Goal: Task Accomplishment & Management: Manage account settings

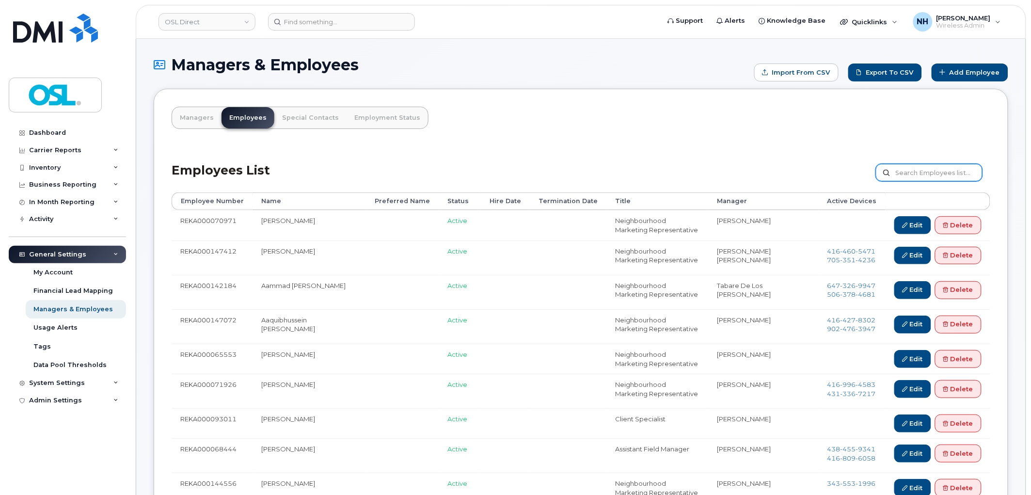
click at [914, 173] on input "text" at bounding box center [929, 172] width 107 height 17
paste input "REKA000150827"
type input "REKA000150827"
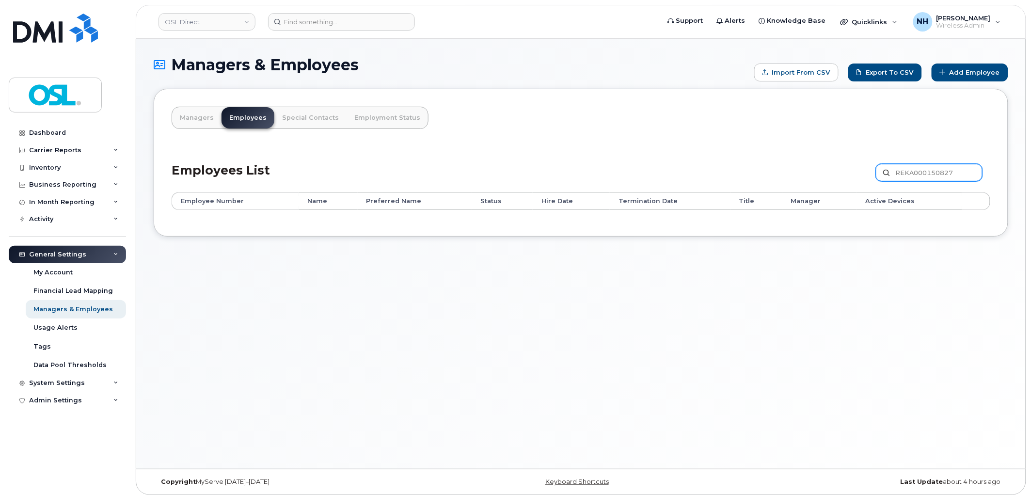
click at [949, 167] on input "REKA000150827" at bounding box center [929, 172] width 107 height 17
paste input "Iacono"
type input "Iacono"
click at [924, 168] on input "Iacono" at bounding box center [929, 172] width 107 height 17
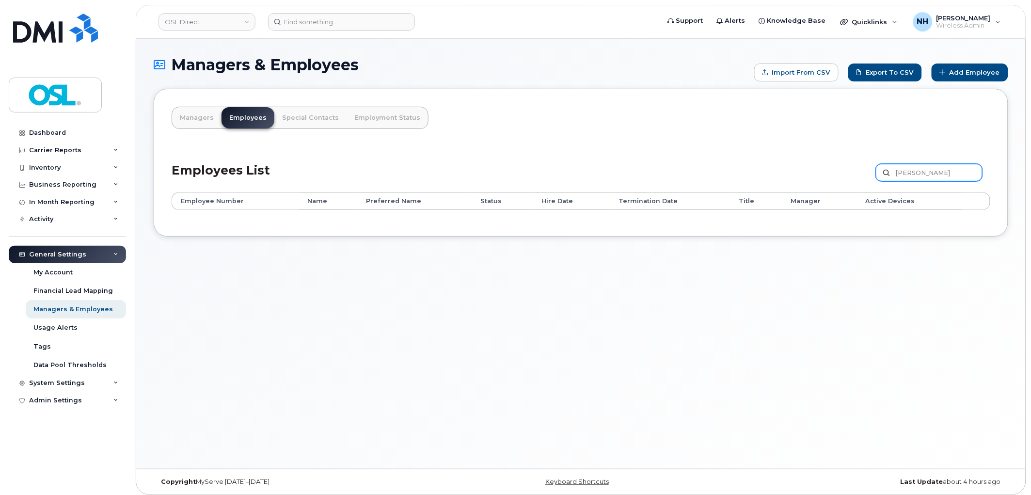
paste input "REKA000066914"
type input "REKA000066914"
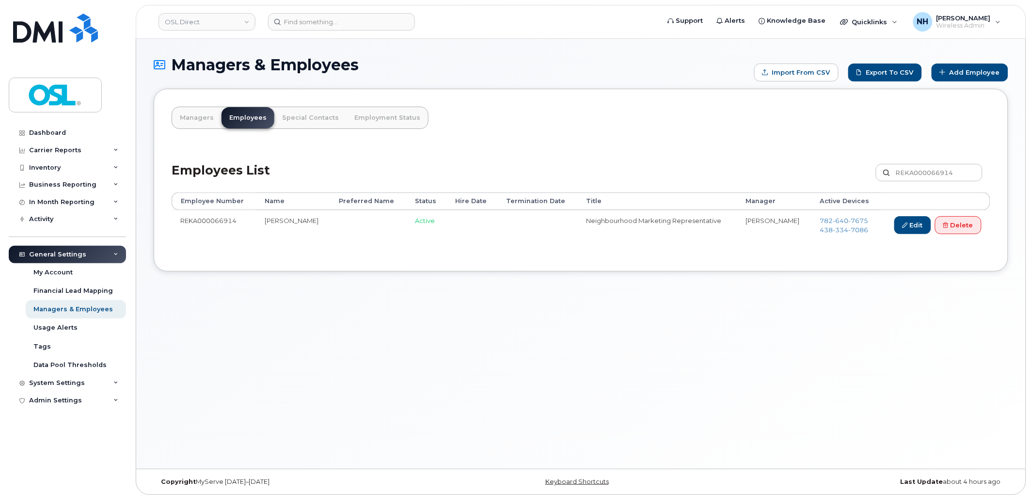
click at [655, 429] on div "Managers & Employees Import from CSV Export to CSV Add Employee Managers Employ…" at bounding box center [580, 254] width 889 height 430
click at [480, 309] on div "Managers & Employees Import from CSV Export to CSV Add Employee Managers Employ…" at bounding box center [580, 254] width 889 height 430
click at [190, 214] on td "REKA000066914" at bounding box center [214, 227] width 84 height 34
copy td "REKA000066914"
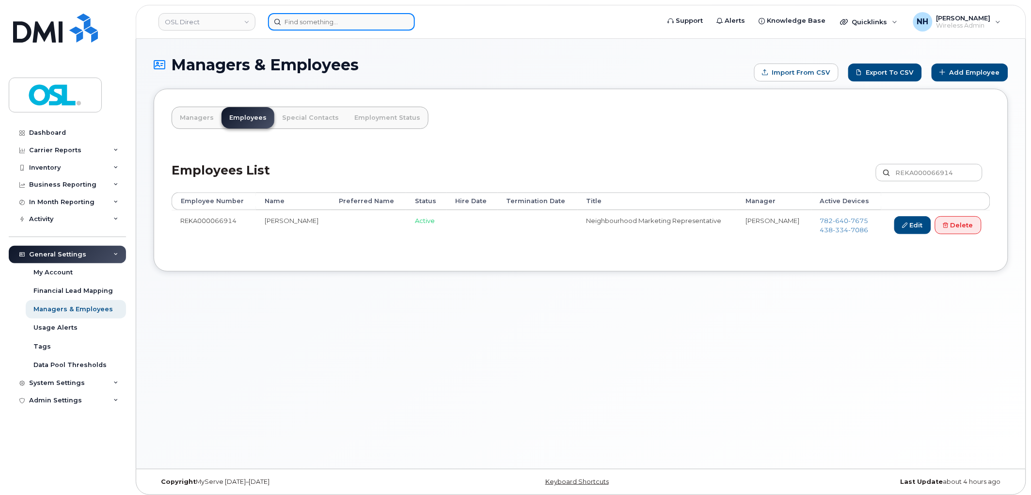
click at [320, 25] on input at bounding box center [341, 21] width 147 height 17
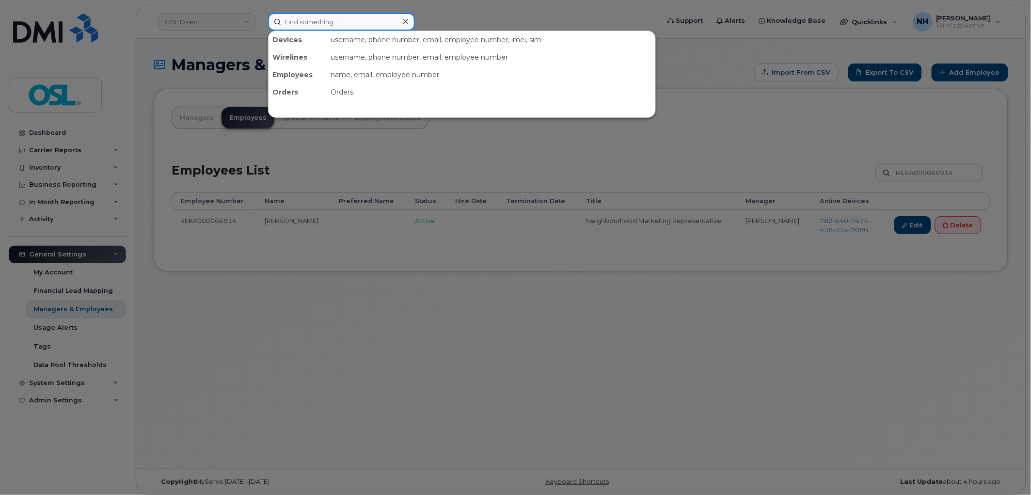
paste input "REKA000066914"
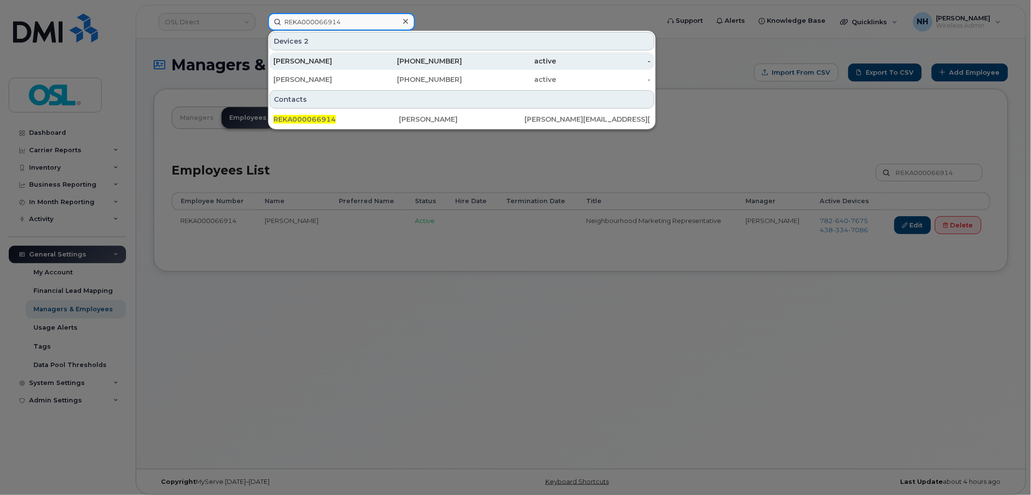
type input "REKA000066914"
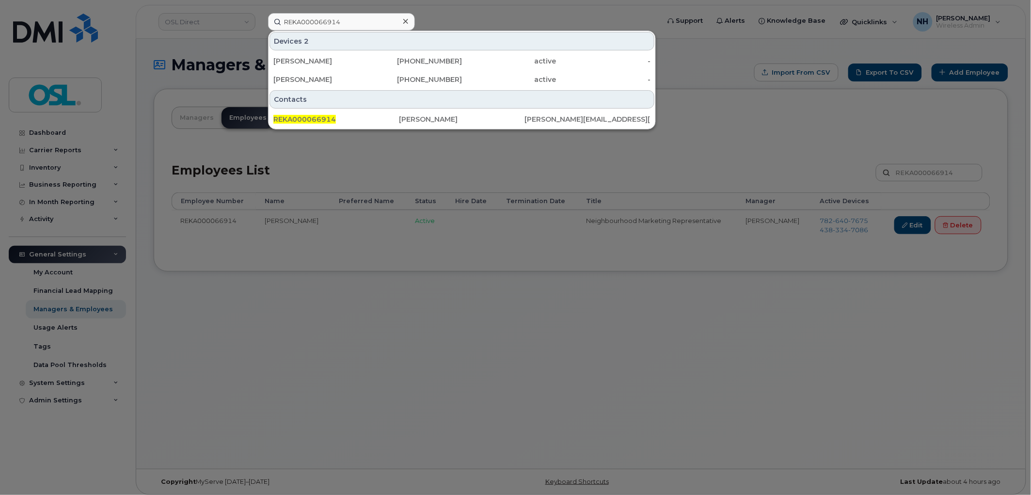
click at [530, 371] on div at bounding box center [515, 247] width 1031 height 495
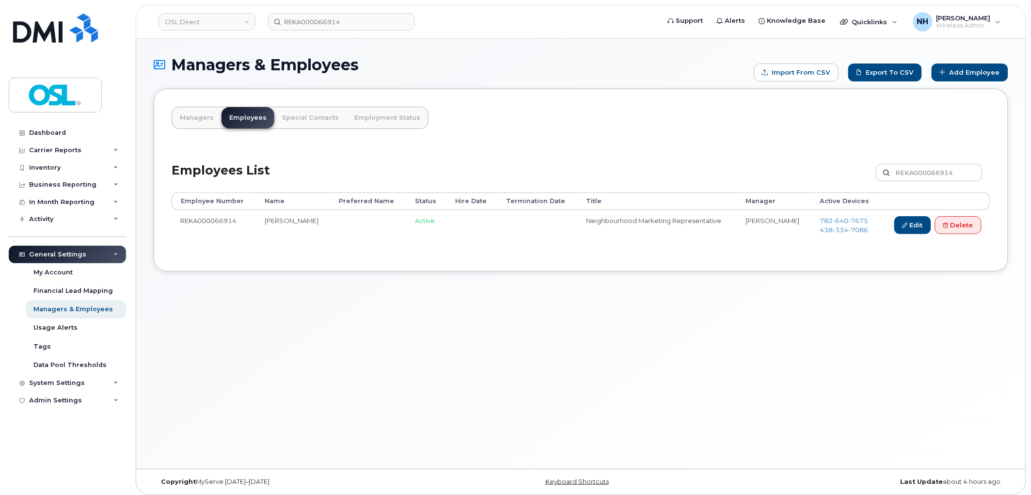
click at [466, 376] on div "Managers & Employees Import from CSV Export to CSV Add Employee Managers Employ…" at bounding box center [580, 254] width 889 height 430
click at [962, 231] on link "Delete" at bounding box center [958, 225] width 47 height 18
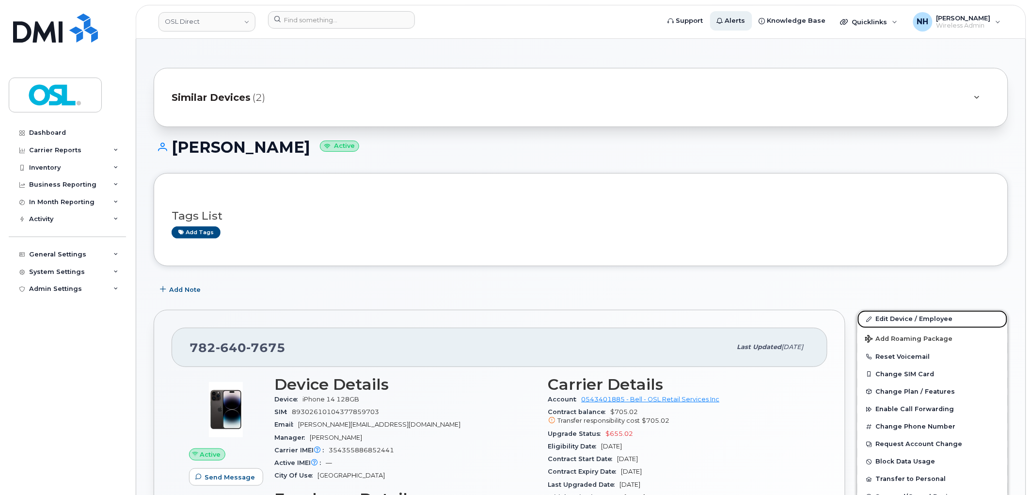
drag, startPoint x: 874, startPoint y: 315, endPoint x: 720, endPoint y: 16, distance: 337.3
click at [874, 315] on link "Edit Device / Employee" at bounding box center [932, 318] width 150 height 17
click at [902, 318] on link "Edit Device / Employee" at bounding box center [932, 318] width 150 height 17
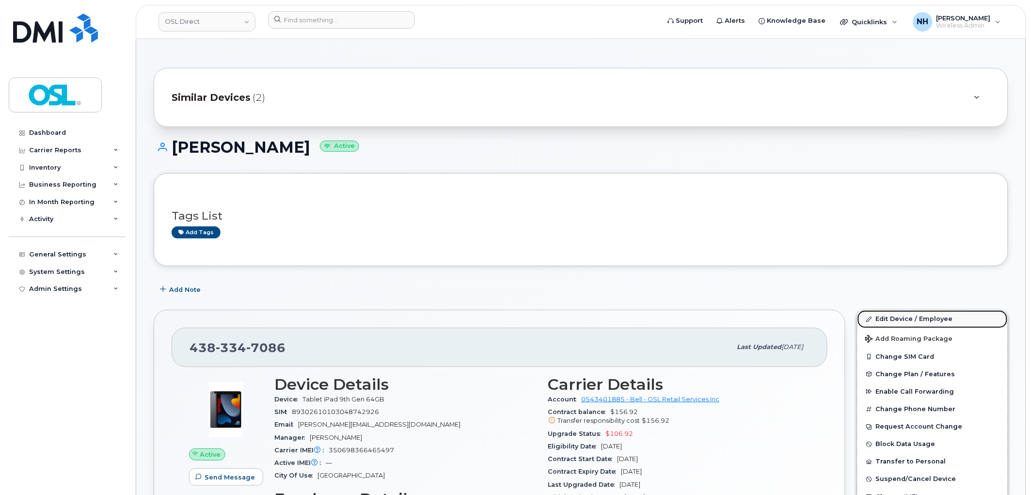
click at [902, 318] on link "Edit Device / Employee" at bounding box center [932, 318] width 150 height 17
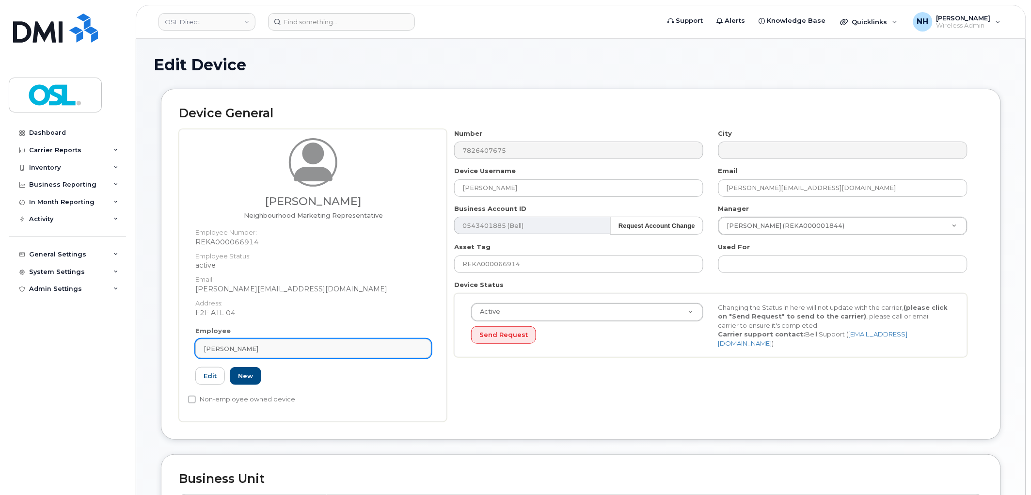
click at [300, 355] on link "[PERSON_NAME]" at bounding box center [313, 348] width 236 height 19
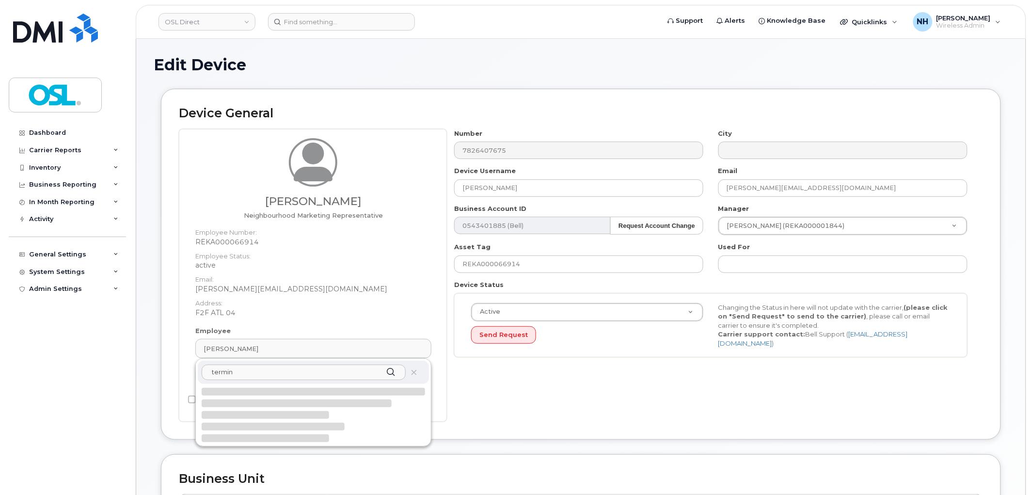
type input "termina"
click at [300, 402] on p "[EMAIL_ADDRESS][DOMAIN_NAME]" at bounding box center [313, 406] width 216 height 10
type input "UT"
type input "Unassigned Terminated"
type input "[EMAIL_ADDRESS][DOMAIN_NAME]"
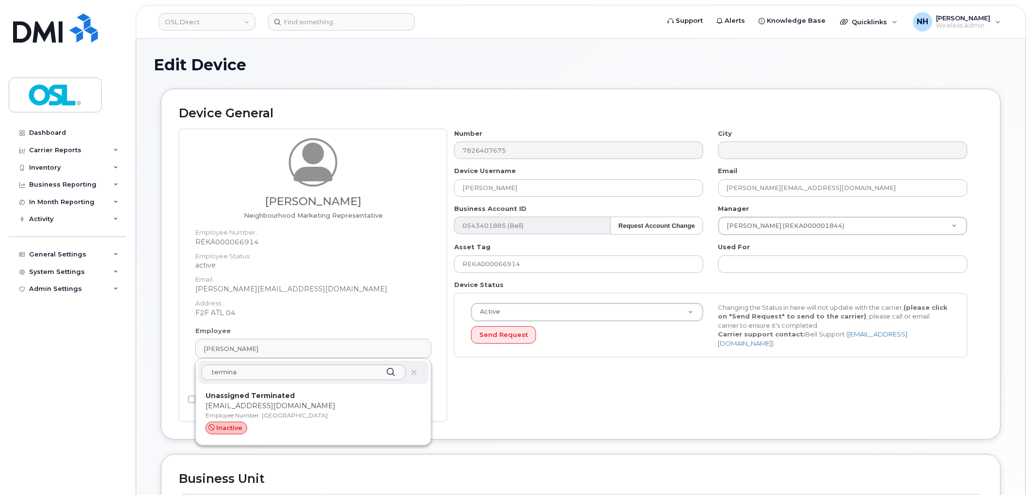
type input "4117510"
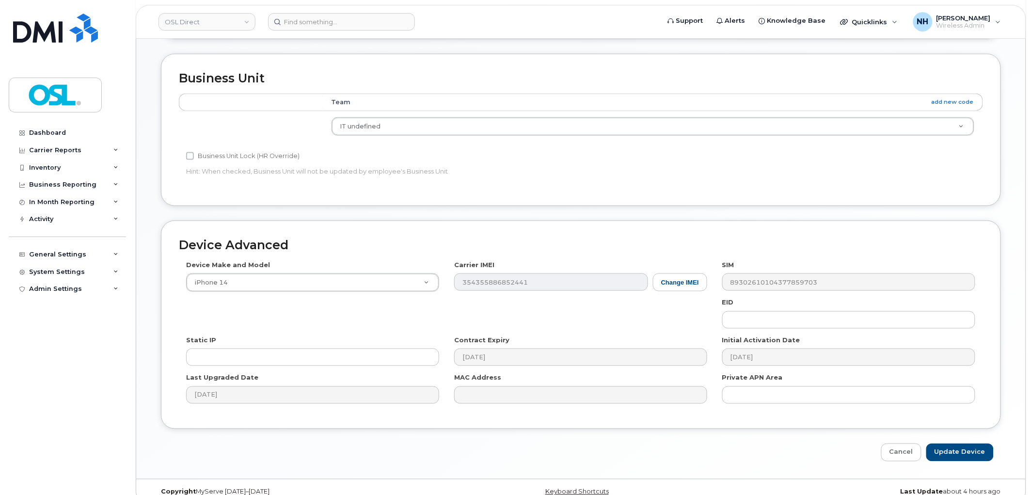
scroll to position [385, 0]
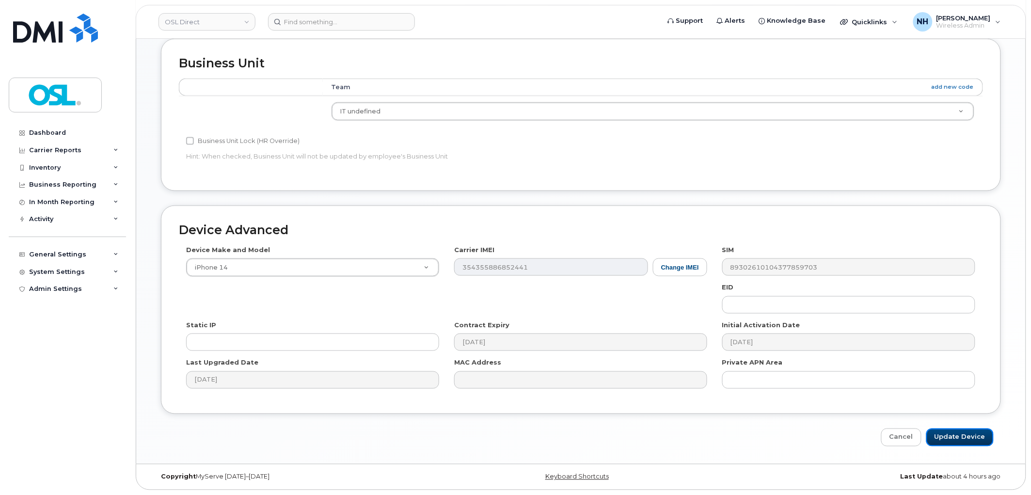
click at [980, 441] on input "Update Device" at bounding box center [959, 437] width 67 height 18
type input "Saving..."
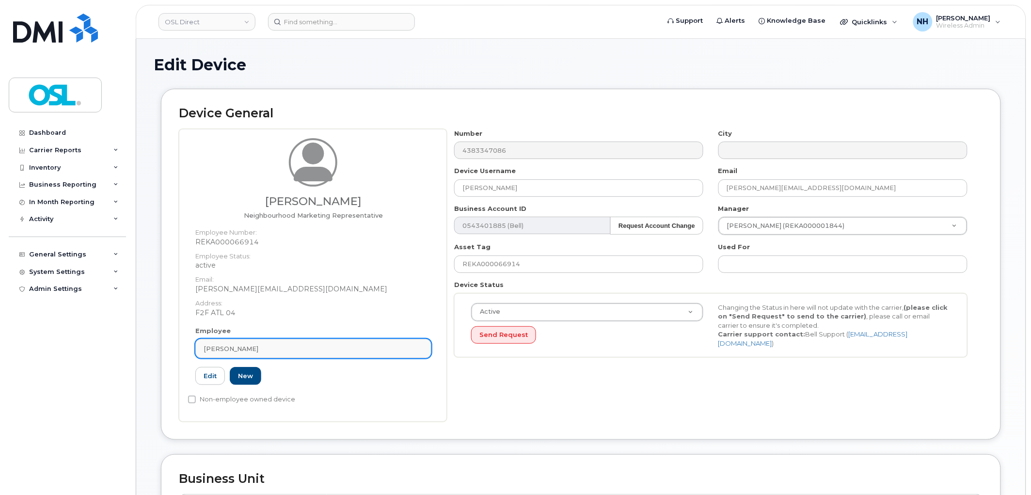
click at [249, 353] on link "[PERSON_NAME]" at bounding box center [313, 348] width 236 height 19
paste input "termina"
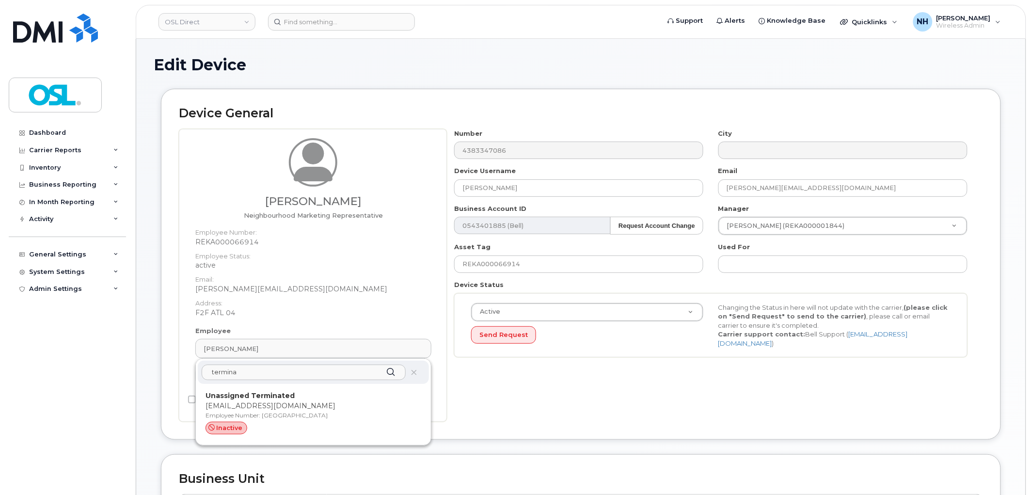
type input "termina"
click at [266, 411] on p "Employee Number: [GEOGRAPHIC_DATA]" at bounding box center [313, 415] width 216 height 9
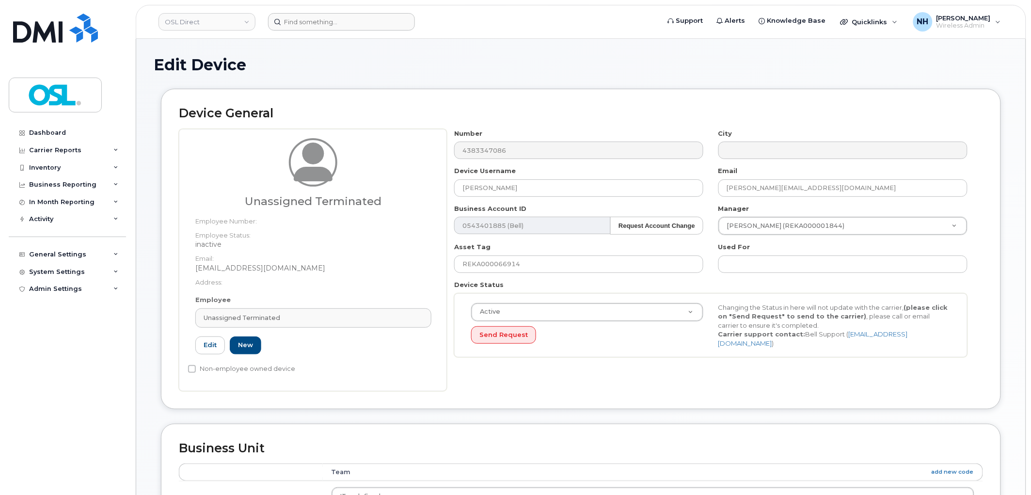
type input "UT"
type input "Unassigned Terminated"
type input "[EMAIL_ADDRESS][DOMAIN_NAME]"
type input "4117510"
click at [549, 269] on input "REKA000066914" at bounding box center [578, 263] width 249 height 17
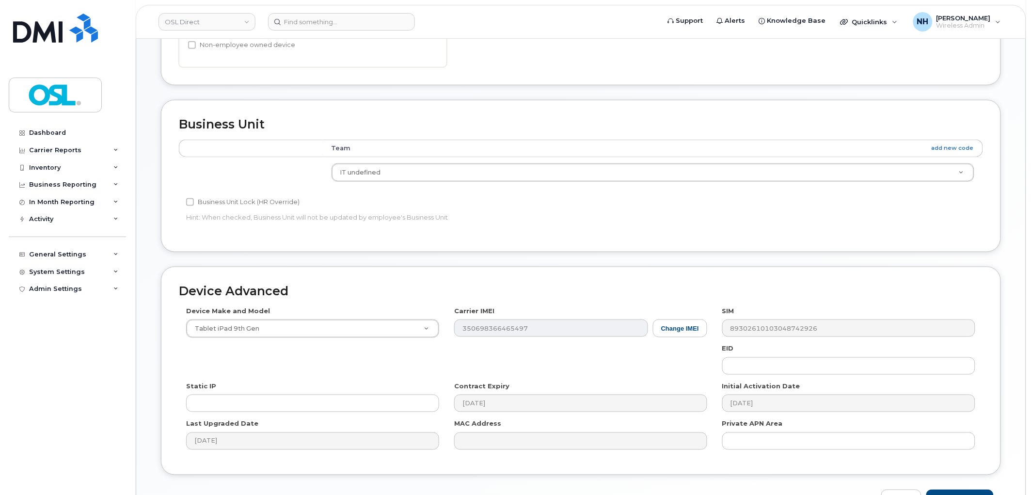
scroll to position [385, 0]
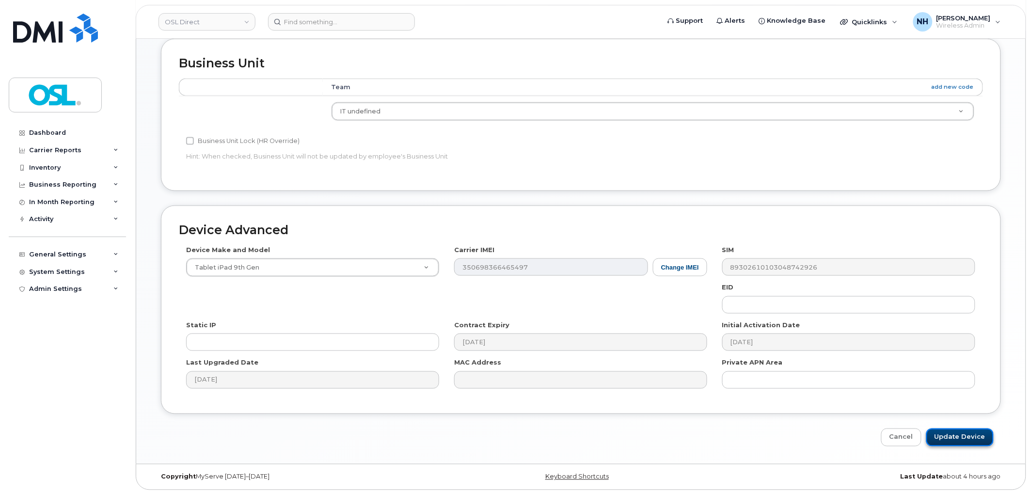
click at [960, 443] on input "Update Device" at bounding box center [959, 437] width 67 height 18
type input "Saving..."
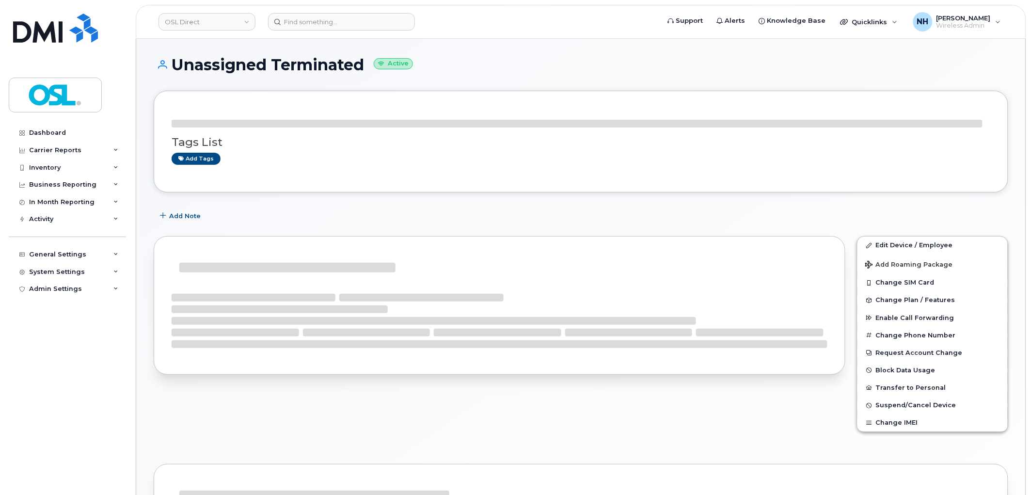
click at [609, 46] on div "Unassigned Terminated Active Tags List Add tags Add Note Edit Device / Employee…" at bounding box center [580, 440] width 889 height 802
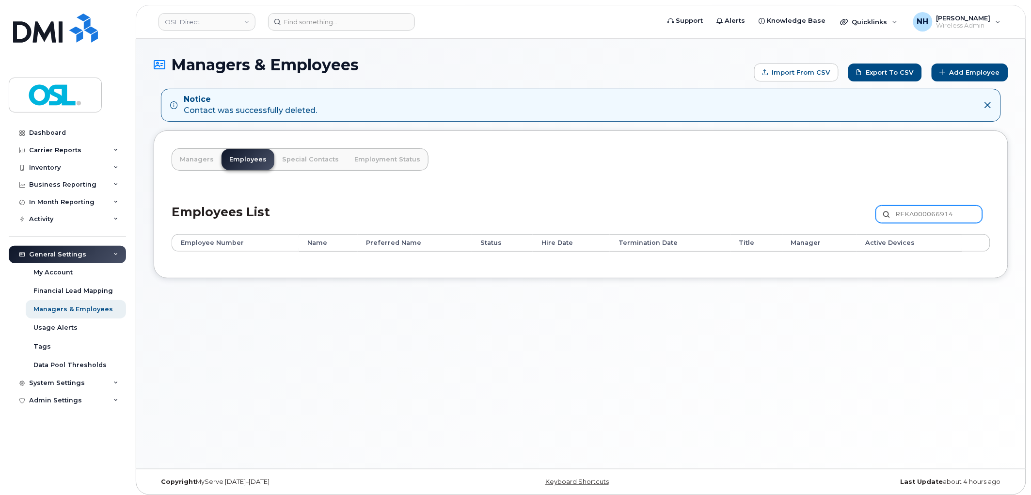
click at [916, 220] on input "REKA000066914" at bounding box center [929, 213] width 107 height 17
paste input "71762"
type input "REKA000071762"
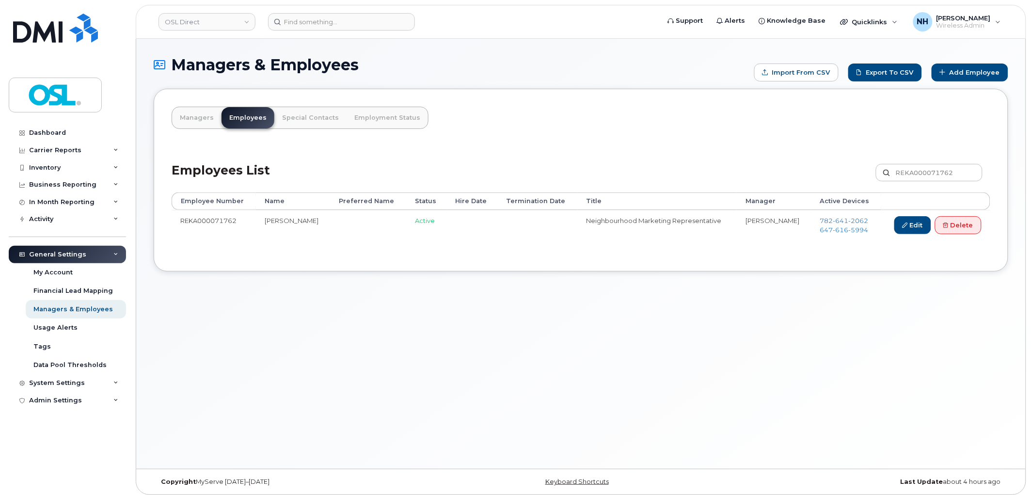
click at [304, 322] on div "Managers & Employees Import from CSV Export to CSV Add Employee Managers Employ…" at bounding box center [580, 254] width 889 height 430
click at [579, 285] on div "Managers & Employees Import from CSV Export to CSV Add Employee Managers Employ…" at bounding box center [580, 254] width 889 height 430
click at [591, 341] on div "Managers & Employees Import from CSV Export to CSV Add Employee Managers Employ…" at bounding box center [580, 254] width 889 height 430
click at [641, 338] on div "Managers & Employees Import from CSV Export to CSV Add Employee Managers Employ…" at bounding box center [580, 254] width 889 height 430
click at [602, 255] on div "Managers Employees Special Contacts Employment Status Employees List REKA000071…" at bounding box center [581, 180] width 854 height 182
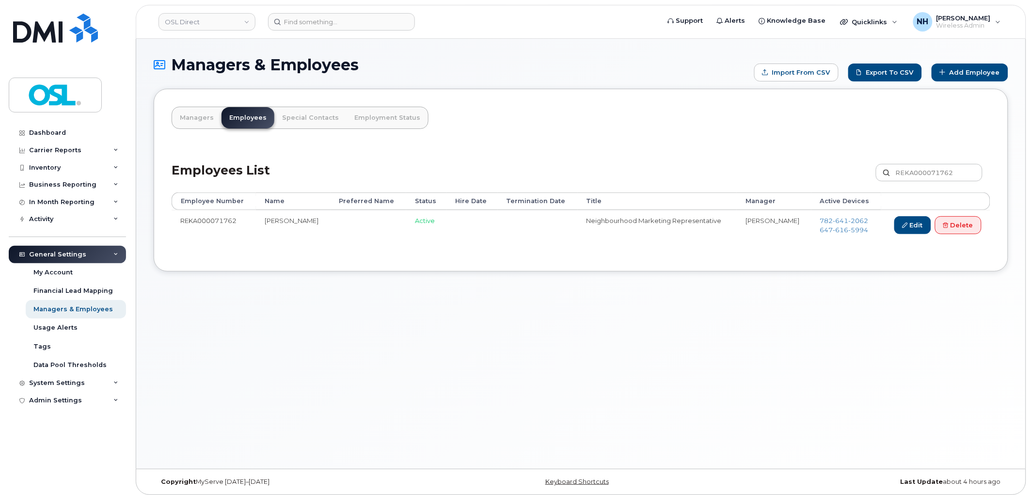
click at [217, 219] on td "REKA000071762" at bounding box center [214, 227] width 84 height 34
copy td "REKA000071762"
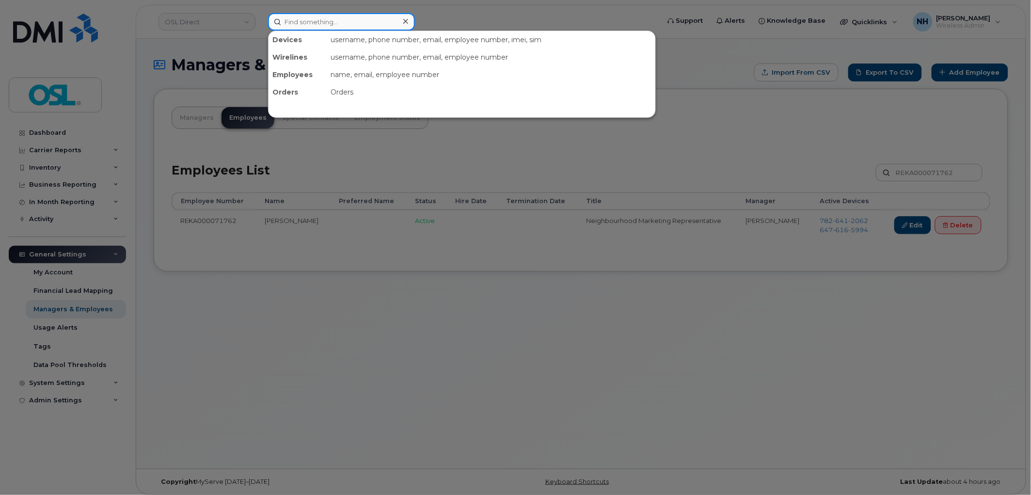
click at [327, 13] on input at bounding box center [341, 21] width 147 height 17
paste input "REKA000071762"
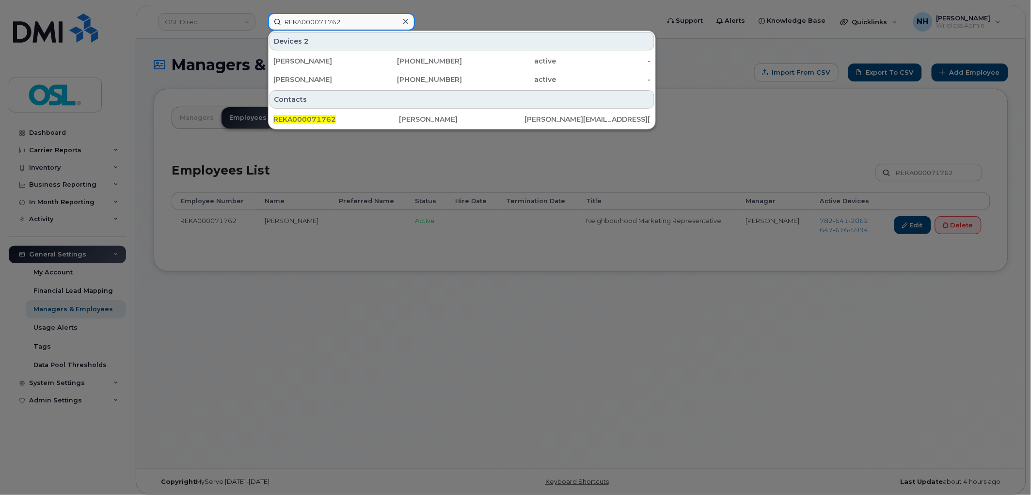
type input "REKA000071762"
click at [604, 326] on div at bounding box center [515, 247] width 1031 height 495
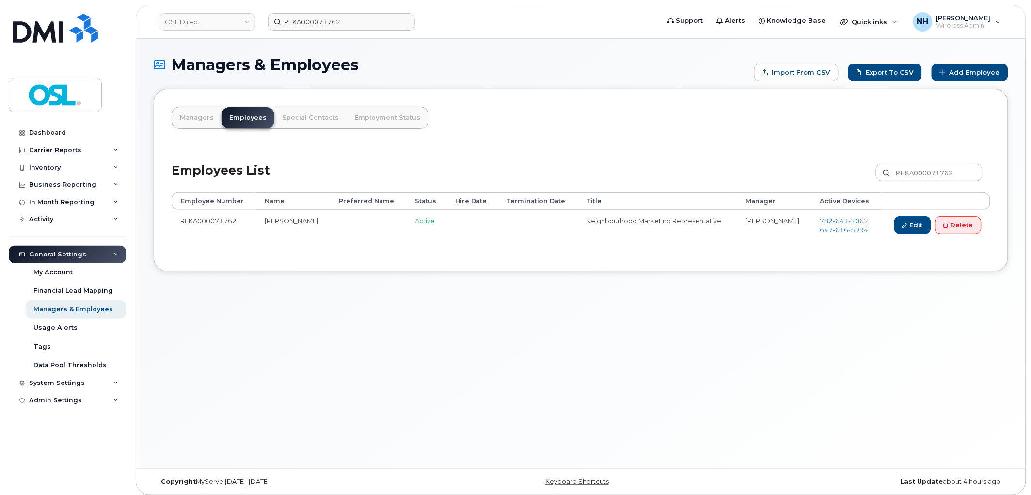
click at [705, 273] on div "Managers & Employees Import from CSV Export to CSV Add Employee Managers Employ…" at bounding box center [580, 254] width 889 height 430
click at [898, 223] on link "Edit" at bounding box center [912, 225] width 37 height 18
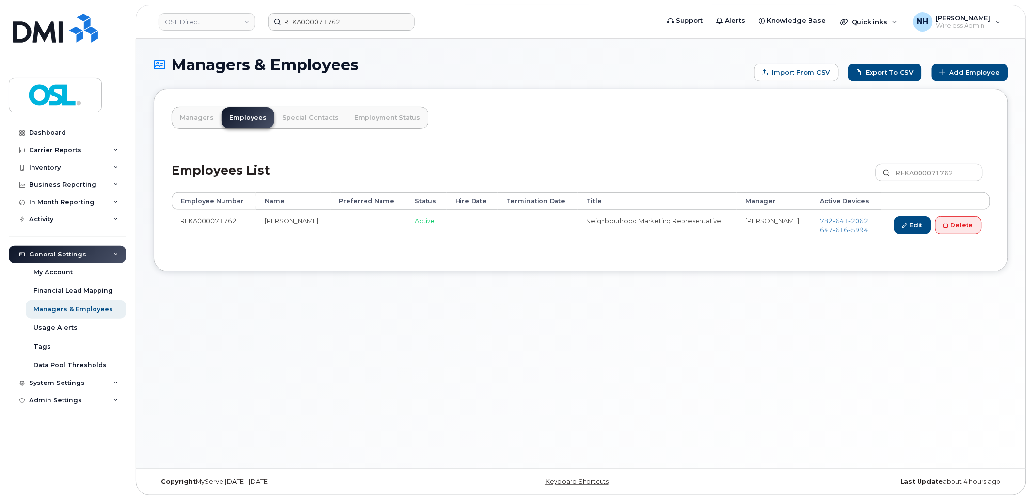
click at [514, 323] on div "Managers & Employees Import from CSV Export to CSV Add Employee Managers Employ…" at bounding box center [580, 254] width 889 height 430
click at [965, 227] on link "Delete" at bounding box center [958, 225] width 47 height 18
drag, startPoint x: 965, startPoint y: 227, endPoint x: 859, endPoint y: 115, distance: 153.9
click at [965, 227] on link "Delete" at bounding box center [958, 225] width 47 height 18
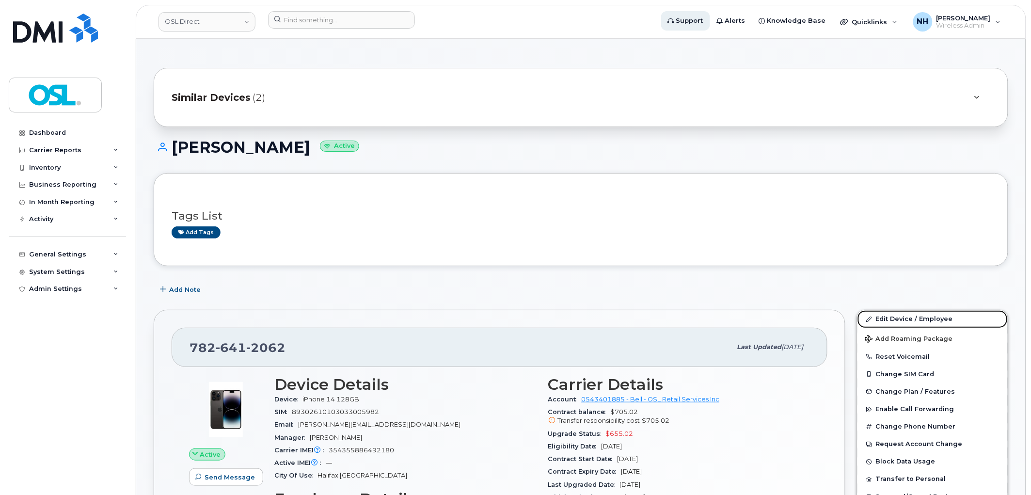
drag, startPoint x: 892, startPoint y: 320, endPoint x: 707, endPoint y: 17, distance: 355.0
click at [892, 320] on link "Edit Device / Employee" at bounding box center [932, 318] width 150 height 17
click at [899, 320] on link "Edit Device / Employee" at bounding box center [932, 318] width 150 height 17
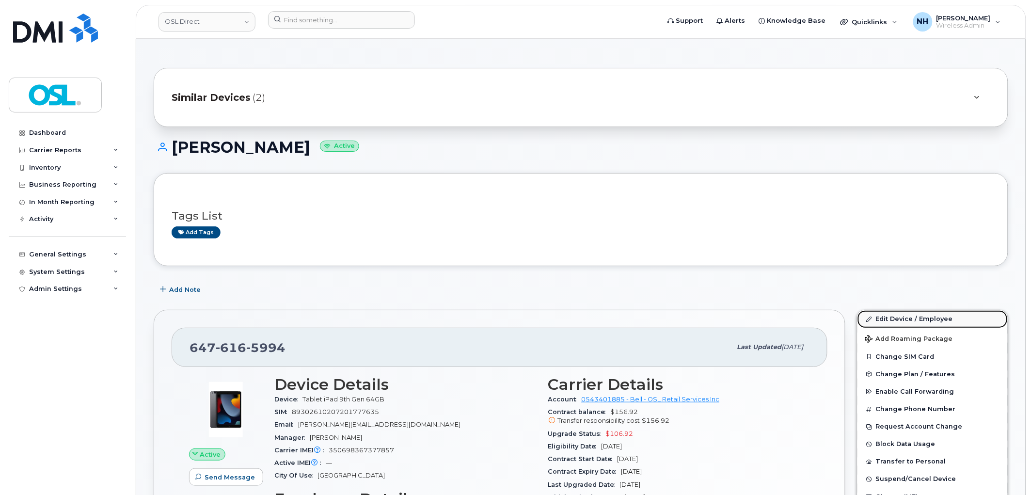
click at [899, 320] on link "Edit Device / Employee" at bounding box center [932, 318] width 150 height 17
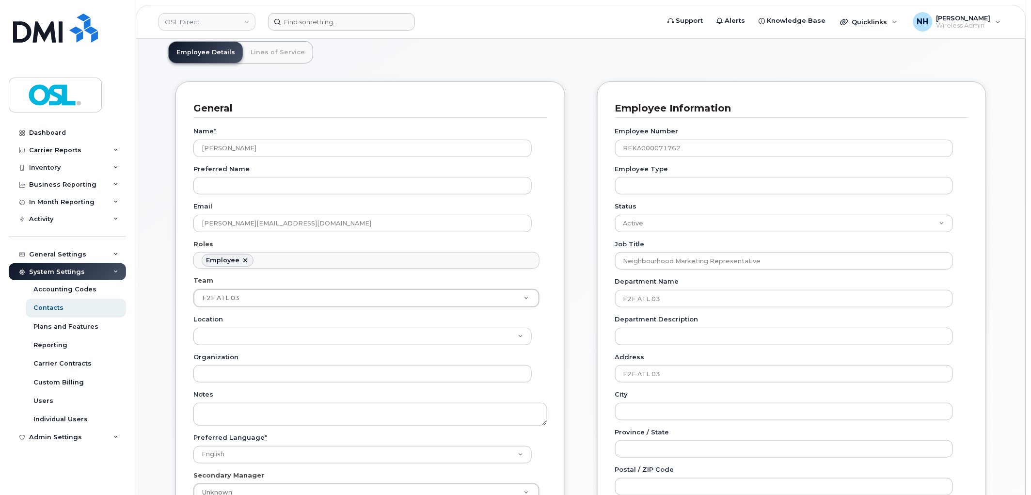
scroll to position [52, 0]
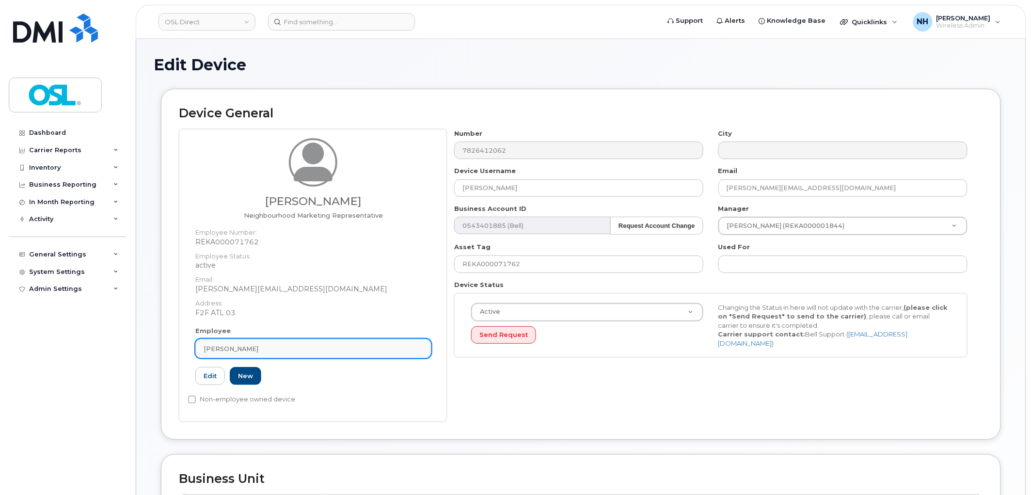
click at [291, 344] on div "[PERSON_NAME]" at bounding box center [314, 348] width 220 height 9
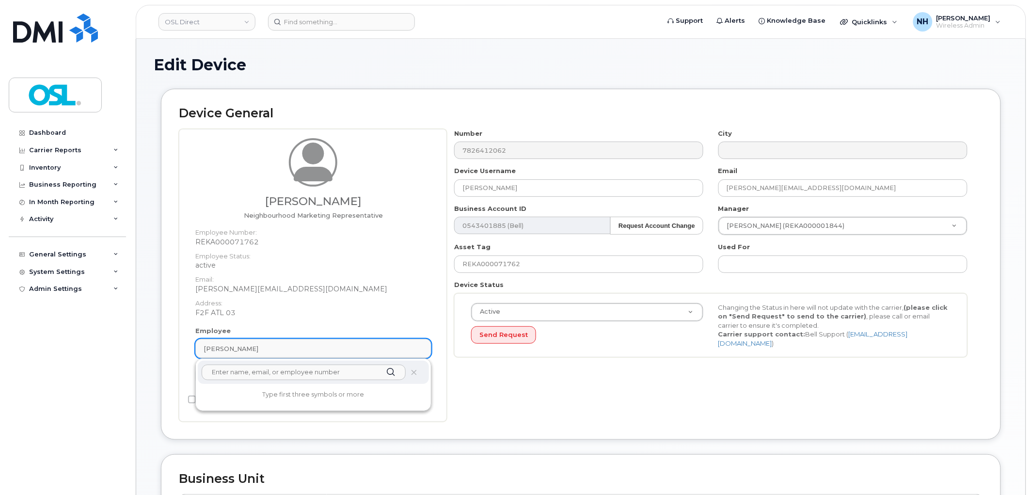
paste input "terminated"
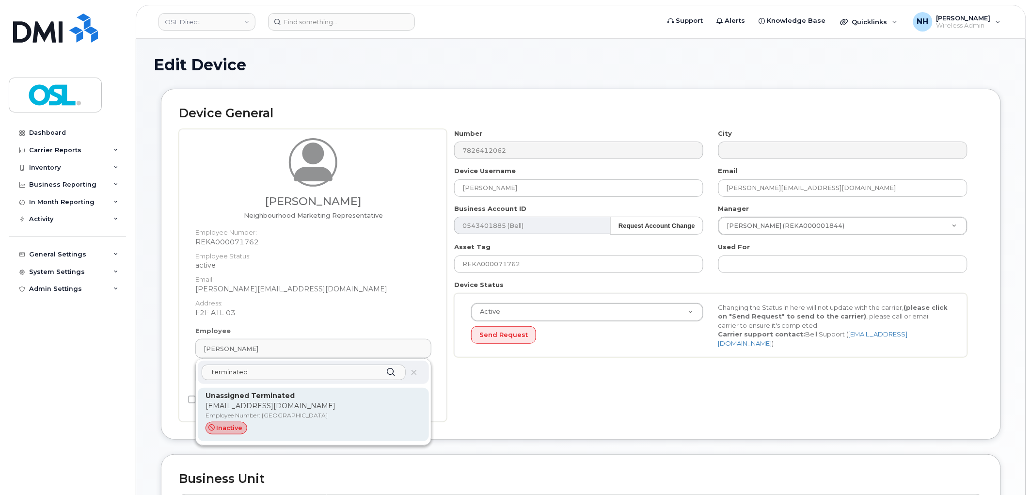
type input "terminated"
click at [272, 398] on strong "Unassigned Terminated" at bounding box center [249, 395] width 89 height 9
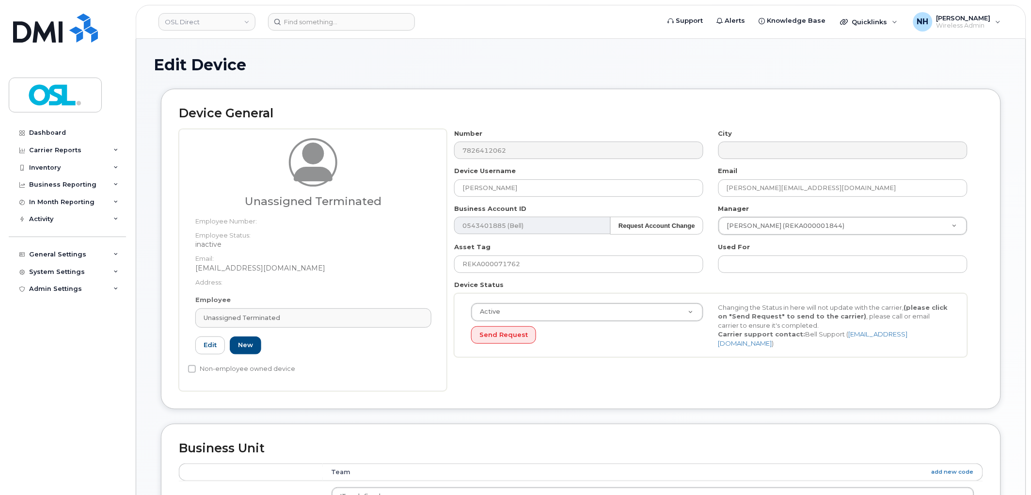
type input "UT"
type input "Unassigned Terminated"
type input "[EMAIL_ADDRESS][DOMAIN_NAME]"
type input "4117510"
click at [553, 271] on input "REKA000071762" at bounding box center [578, 263] width 249 height 17
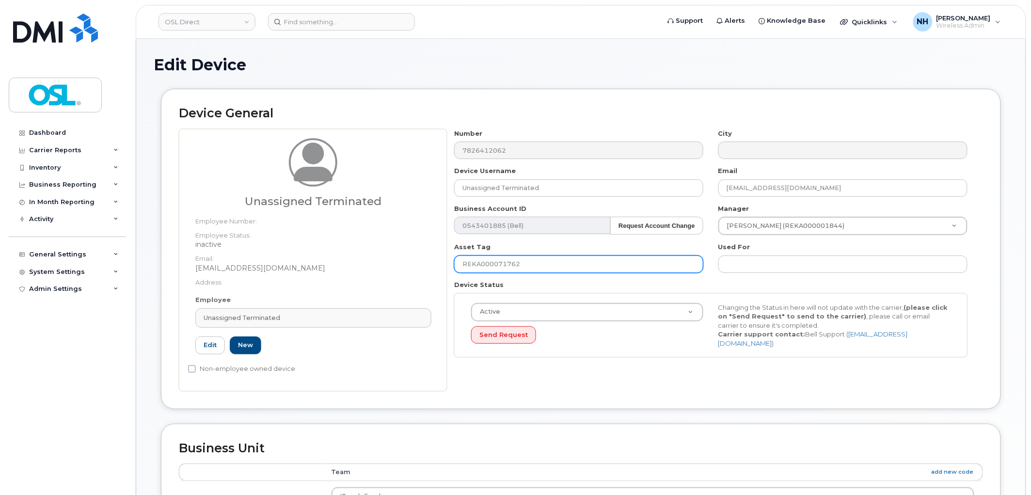
paste input "terminated"
type input "terminated"
click at [579, 372] on div "Number 7826412062 City Device Username Unassigned Terminated Email support_2@os…" at bounding box center [715, 260] width 536 height 262
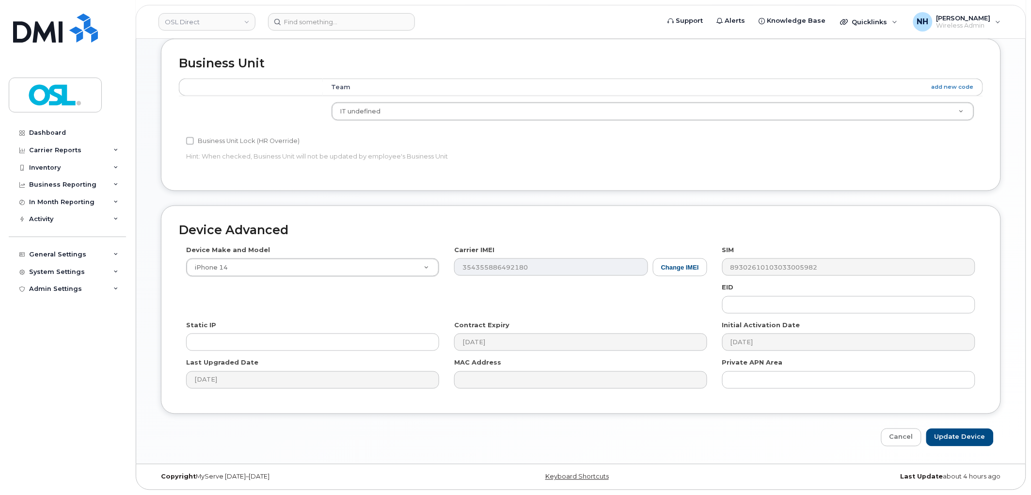
click at [924, 427] on div "Device Advanced Device Make and Model iPhone 14 Android TCL 502 Watch Apple Wat…" at bounding box center [581, 325] width 854 height 241
click at [946, 430] on input "Update Device" at bounding box center [959, 437] width 67 height 18
type input "Saving..."
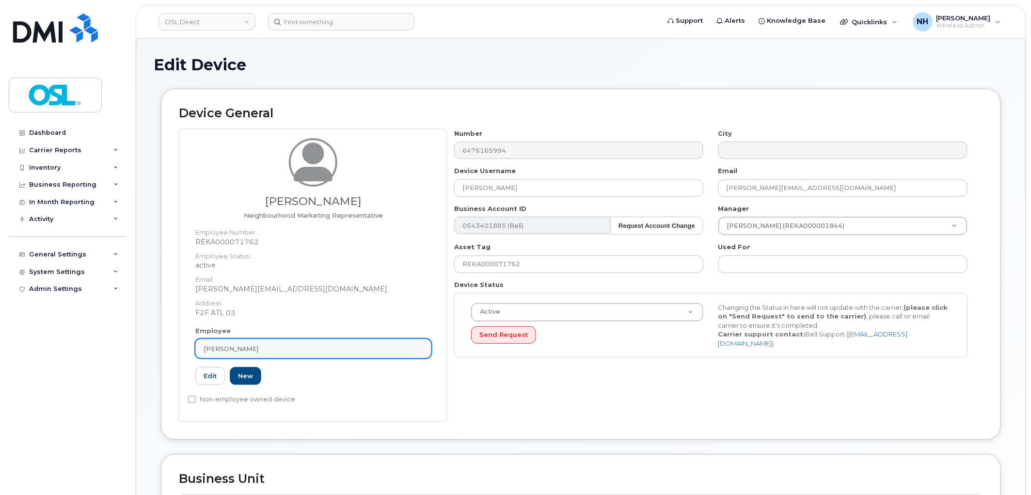
click at [291, 349] on div "[PERSON_NAME]" at bounding box center [314, 348] width 220 height 9
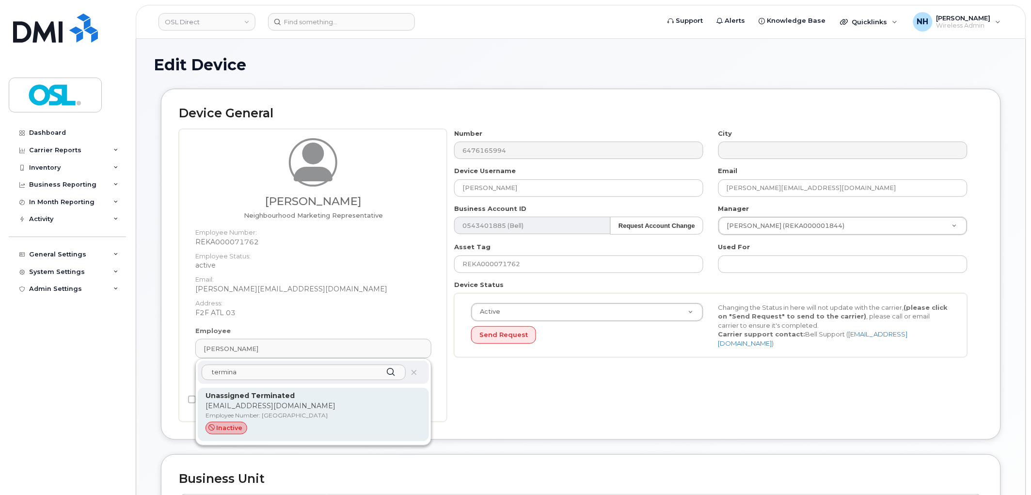
type input "termina"
click at [301, 394] on p "Unassigned Terminated" at bounding box center [313, 396] width 216 height 10
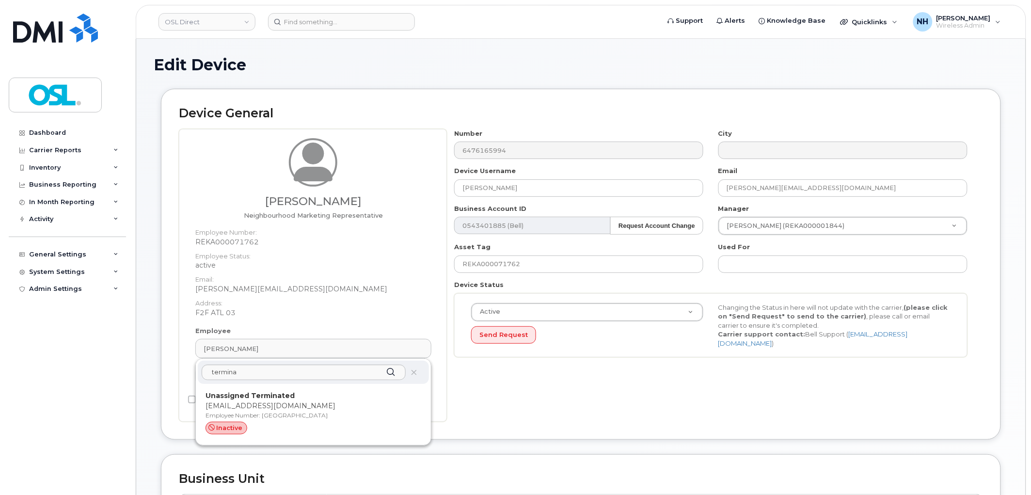
type input "UT"
type input "Unassigned Terminated"
type input "[EMAIL_ADDRESS][DOMAIN_NAME]"
type input "4117510"
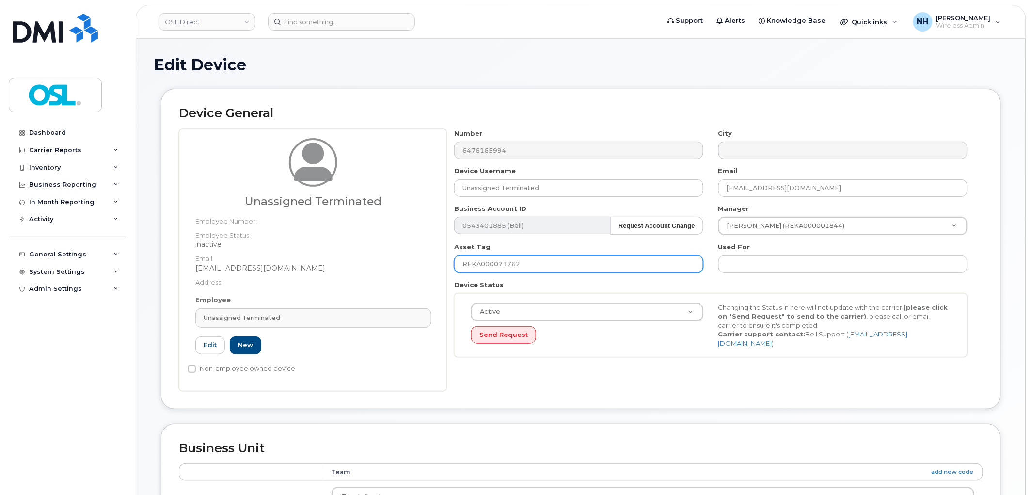
click at [537, 263] on input "REKA000071762" at bounding box center [578, 263] width 249 height 17
paste input "termina"
type input "terminated"
click at [635, 377] on div "Number 6476165994 City Device Username Unassigned Terminated Email [EMAIL_ADDRE…" at bounding box center [715, 260] width 536 height 262
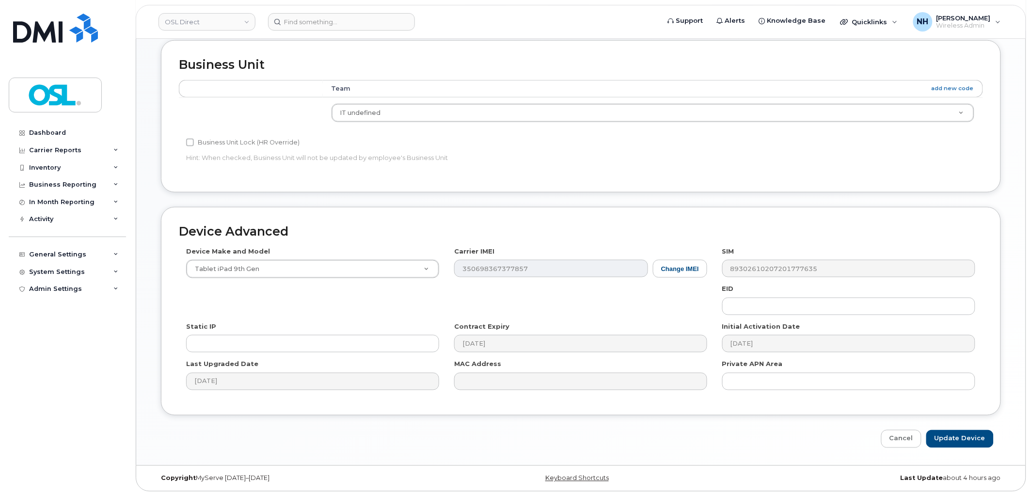
scroll to position [385, 0]
click at [950, 439] on input "Update Device" at bounding box center [959, 437] width 67 height 18
type input "Saving..."
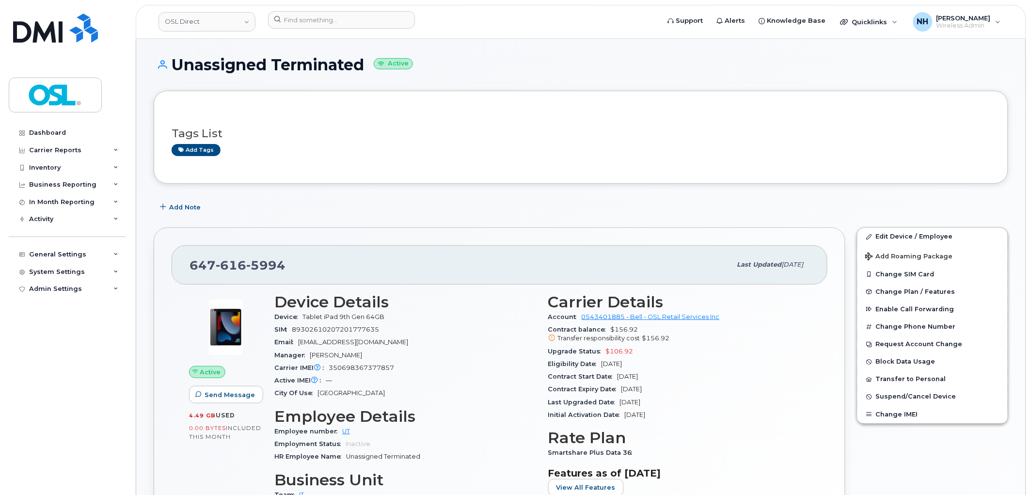
click at [653, 67] on h1 "Unassigned Terminated Active" at bounding box center [581, 64] width 854 height 17
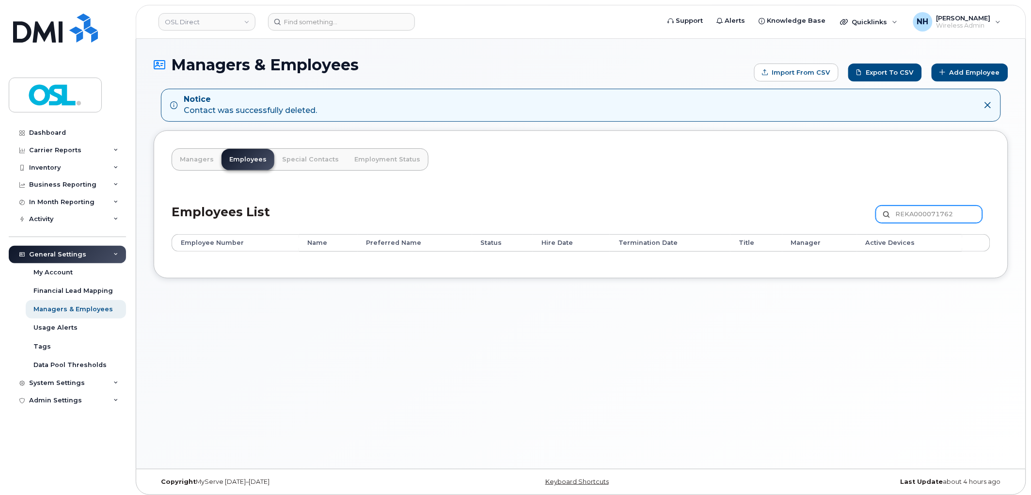
click at [895, 221] on input "REKA000071762" at bounding box center [929, 213] width 107 height 17
paste input "146199"
type input "REKA000146199"
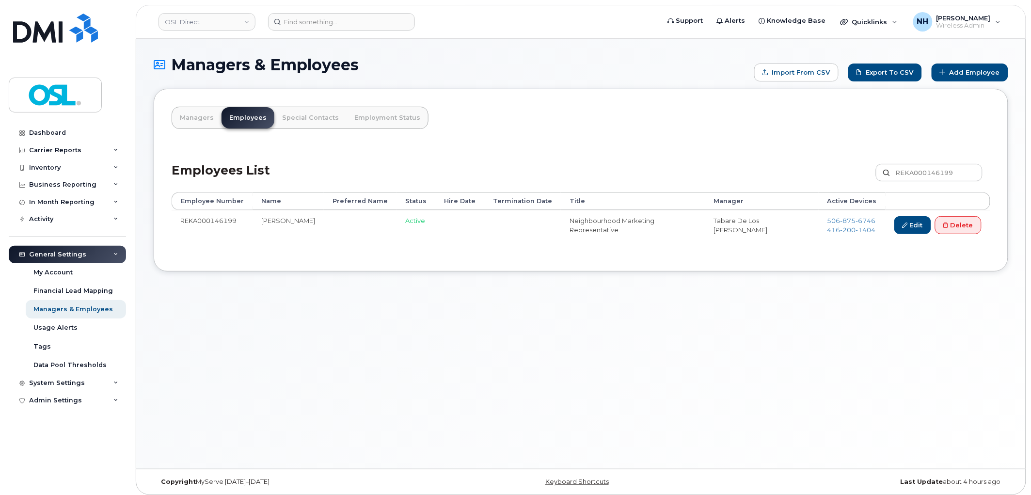
drag, startPoint x: 251, startPoint y: 219, endPoint x: 316, endPoint y: 218, distance: 65.9
click at [316, 218] on tr "REKA000146199 Arsh Luthra Active Neighbourhood Marketing Representative Tabare …" at bounding box center [581, 227] width 819 height 34
copy tr "[PERSON_NAME]"
click at [493, 288] on div "Managers & Employees Import from CSV Export to CSV Add Employee Managers Employ…" at bounding box center [580, 254] width 889 height 430
click at [217, 215] on td "REKA000146199" at bounding box center [212, 227] width 81 height 34
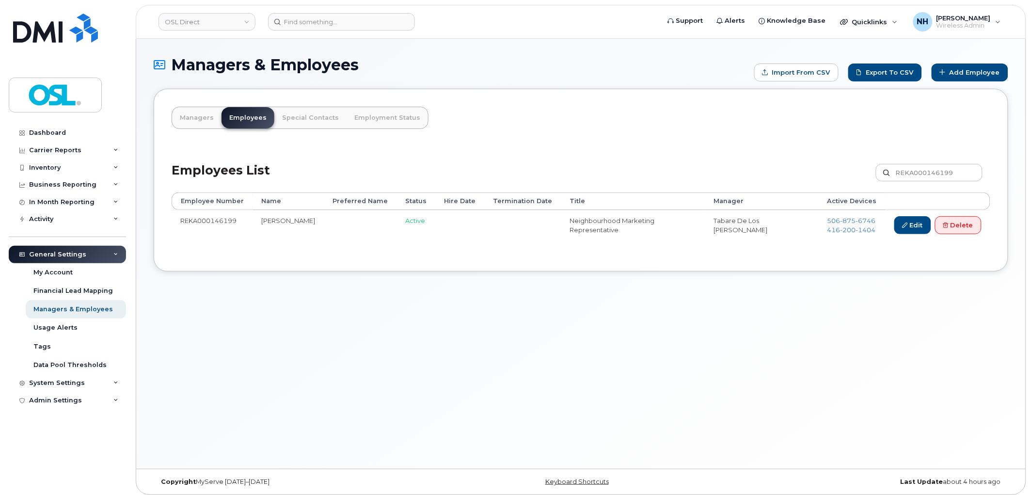
click at [217, 215] on td "REKA000146199" at bounding box center [212, 227] width 81 height 34
copy td "REKA000146199"
click at [333, 23] on input at bounding box center [341, 21] width 147 height 17
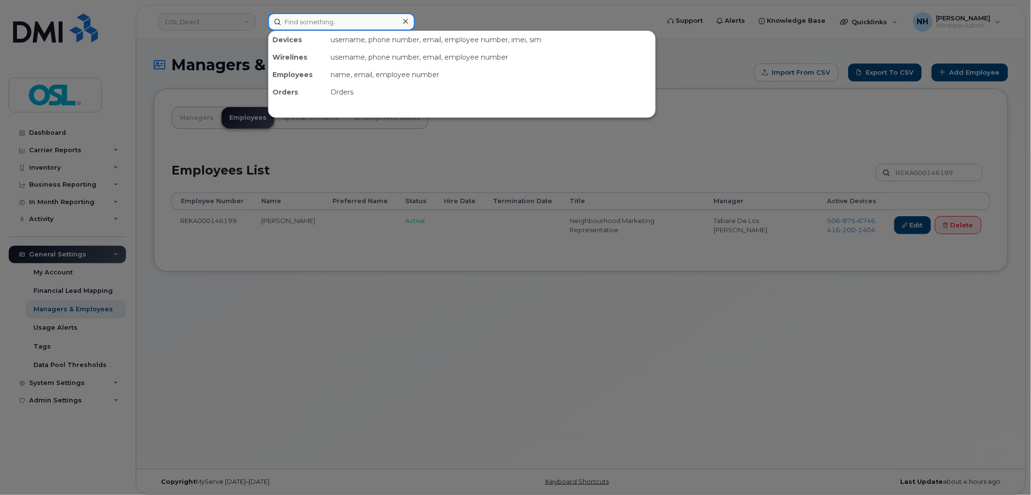
paste input "REKA000146199"
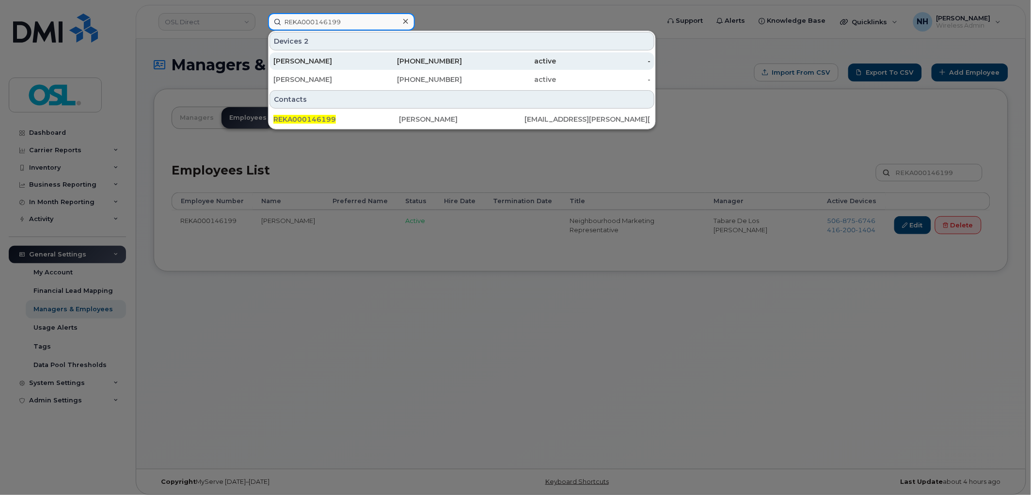
type input "REKA000146199"
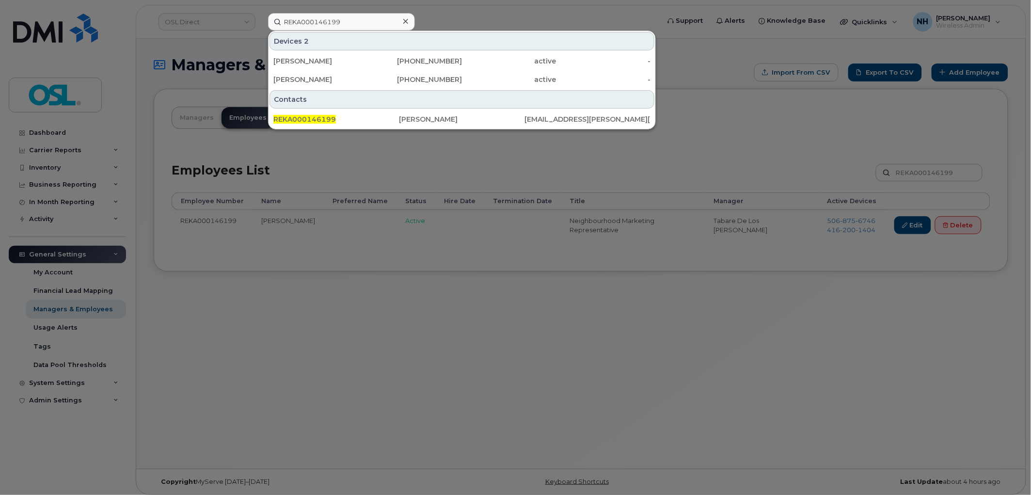
click at [428, 343] on div at bounding box center [515, 247] width 1031 height 495
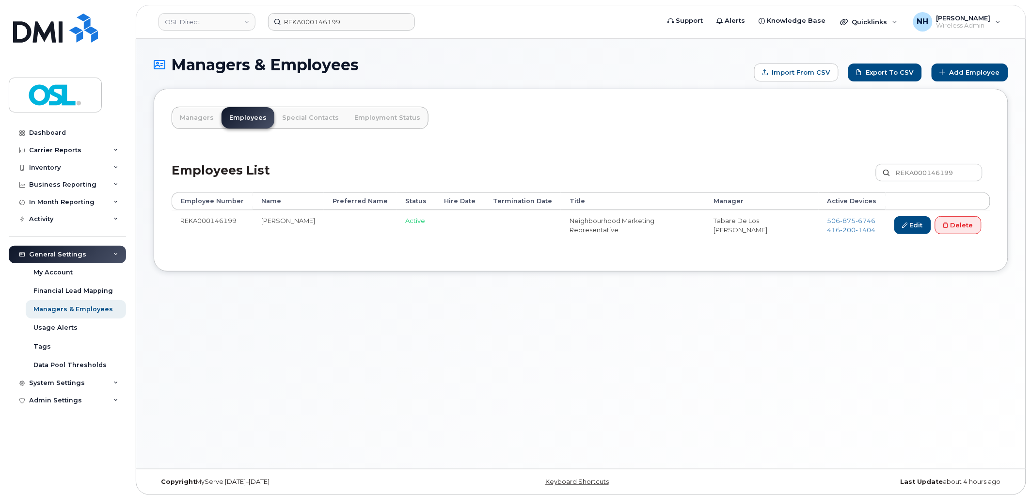
click at [371, 304] on div "Managers & Employees Import from CSV Export to CSV Add Employee Managers Employ…" at bounding box center [580, 254] width 889 height 430
click at [952, 231] on link "Delete" at bounding box center [958, 225] width 47 height 18
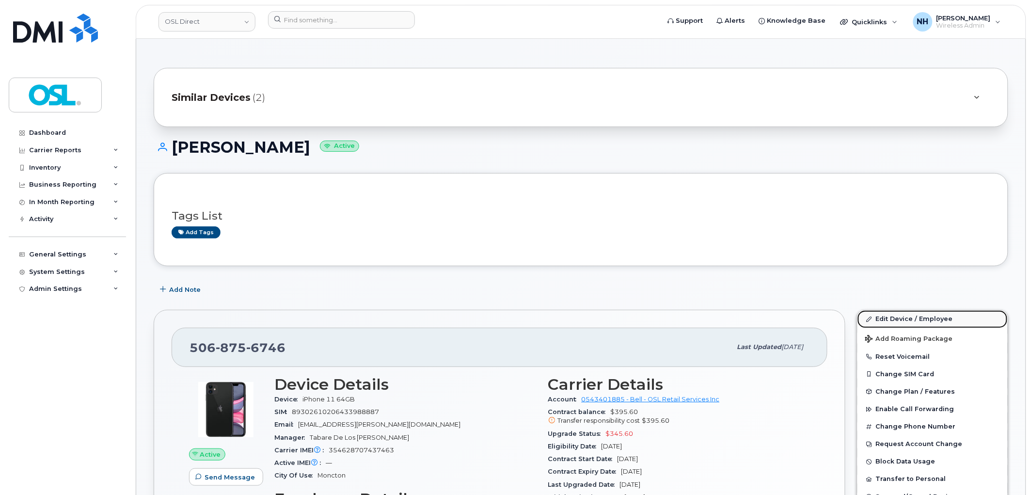
click at [919, 326] on link "Edit Device / Employee" at bounding box center [932, 318] width 150 height 17
drag, startPoint x: 918, startPoint y: 326, endPoint x: 834, endPoint y: 93, distance: 247.7
click at [918, 326] on link "Edit Device / Employee" at bounding box center [932, 318] width 150 height 17
click at [896, 322] on link "Edit Device / Employee" at bounding box center [932, 318] width 150 height 17
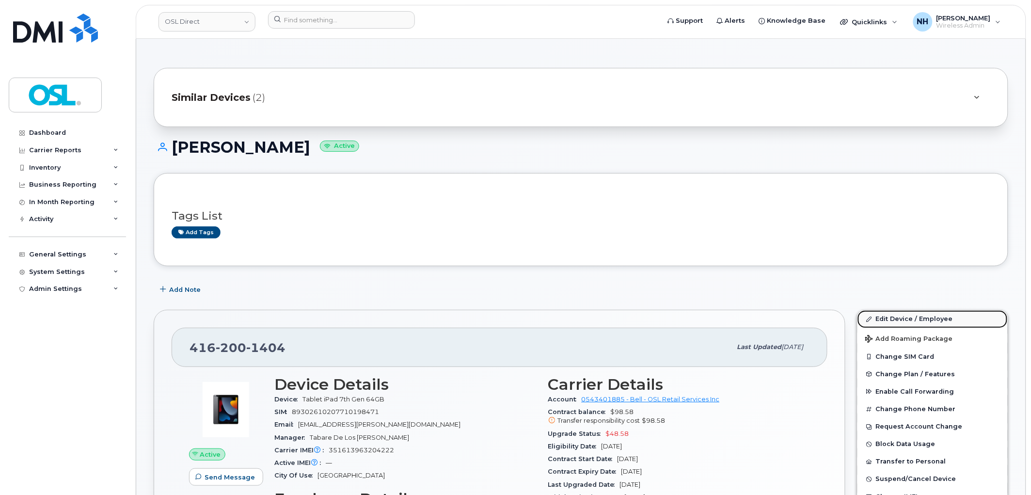
click at [896, 322] on link "Edit Device / Employee" at bounding box center [932, 318] width 150 height 17
drag, startPoint x: 896, startPoint y: 322, endPoint x: 880, endPoint y: 286, distance: 39.3
click at [896, 322] on link "Edit Device / Employee" at bounding box center [932, 318] width 150 height 17
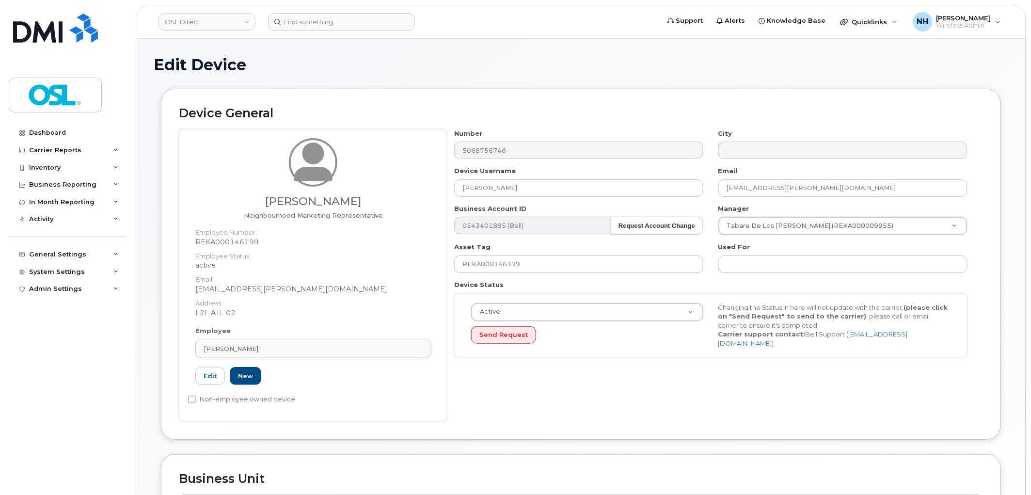
click at [302, 361] on div "Employee Arsh Luthra Type first three symbols or more REKA000146199 Edit New" at bounding box center [313, 359] width 251 height 67
click at [298, 347] on div "Arsh Luthra" at bounding box center [314, 348] width 220 height 9
paste input "terminated"
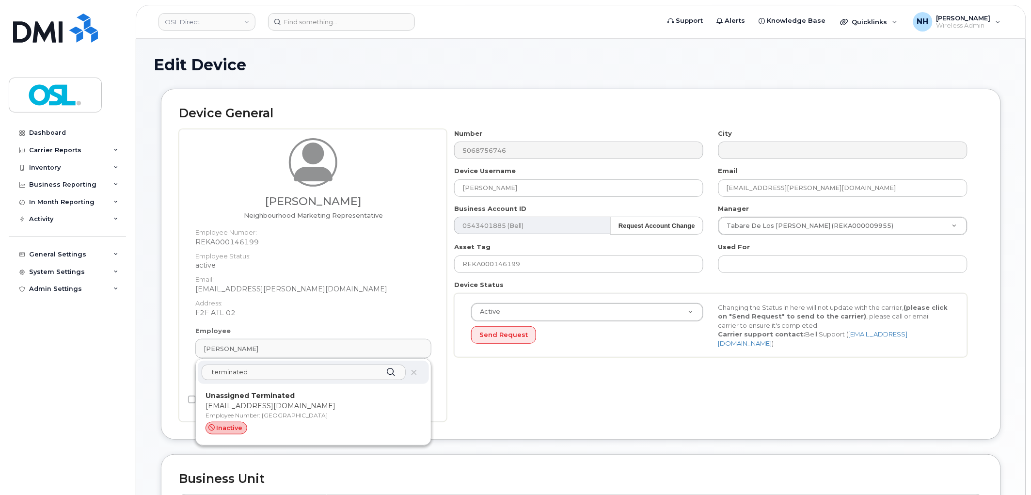
type input "terminated"
click at [300, 393] on p "Unassigned Terminated" at bounding box center [313, 396] width 216 height 10
type input "UT"
type input "Unassigned Terminated"
type input "support_2@osldirect.com"
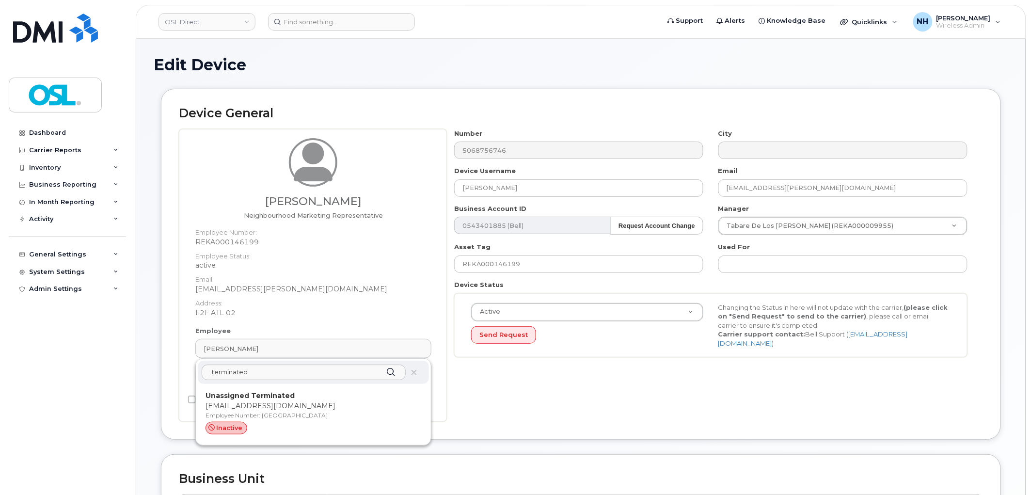
type input "4117510"
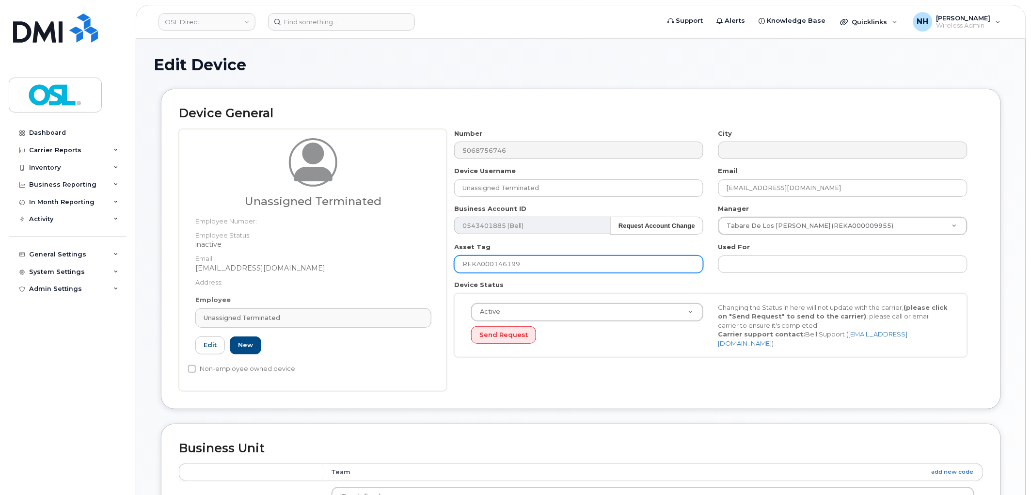
click at [507, 268] on input "REKA000146199" at bounding box center [578, 263] width 249 height 17
paste input "terminated"
type input "terminated"
click at [708, 350] on div "Active Active Suspended Cancelled Send Request Changing the Status in here will…" at bounding box center [710, 325] width 513 height 64
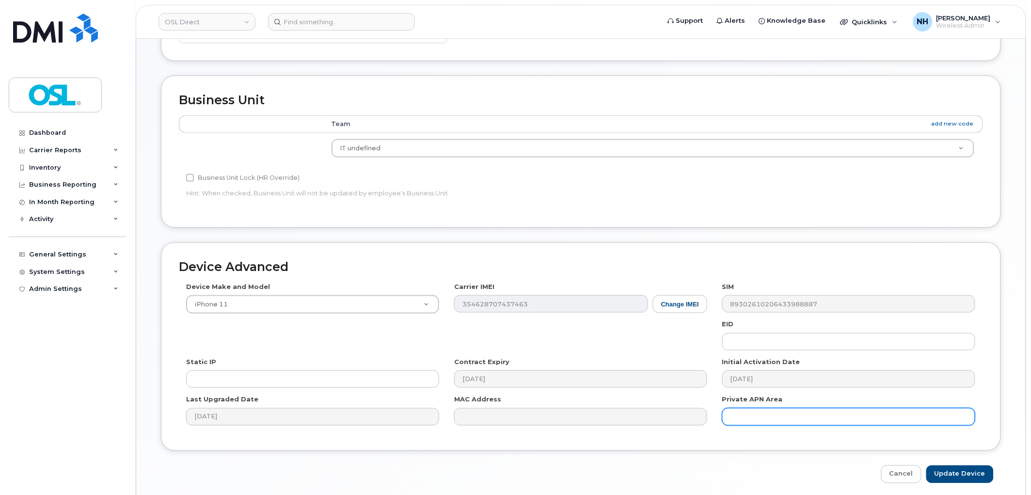
scroll to position [385, 0]
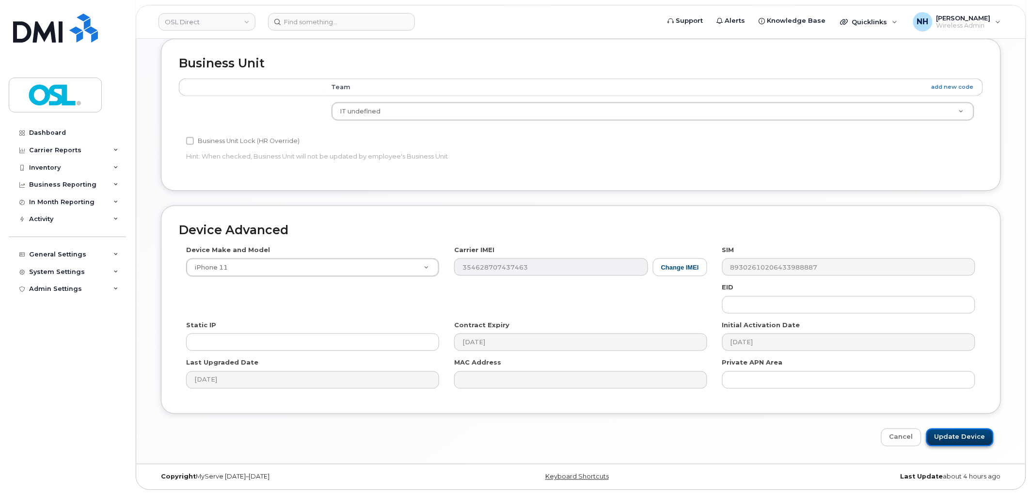
click at [958, 433] on input "Update Device" at bounding box center [959, 437] width 67 height 18
type input "Saving..."
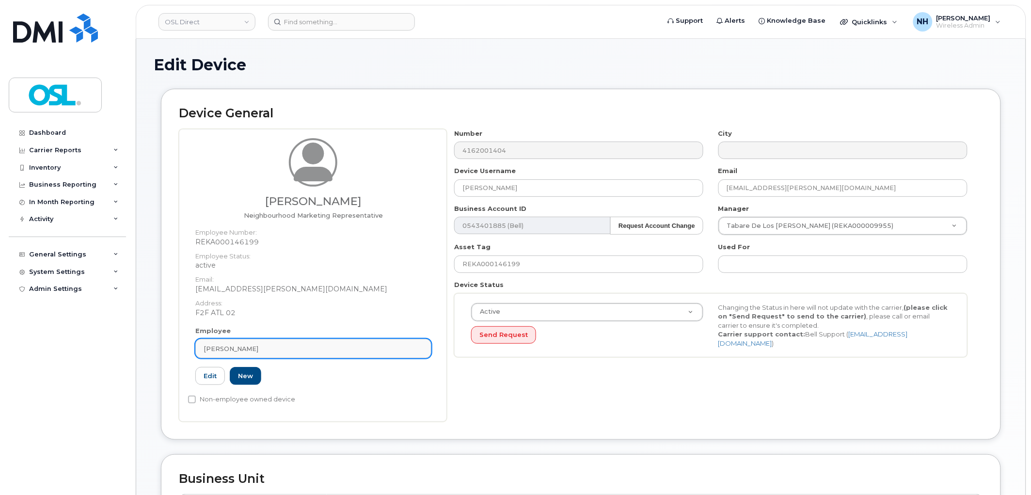
click at [297, 349] on div "[PERSON_NAME]" at bounding box center [314, 348] width 220 height 9
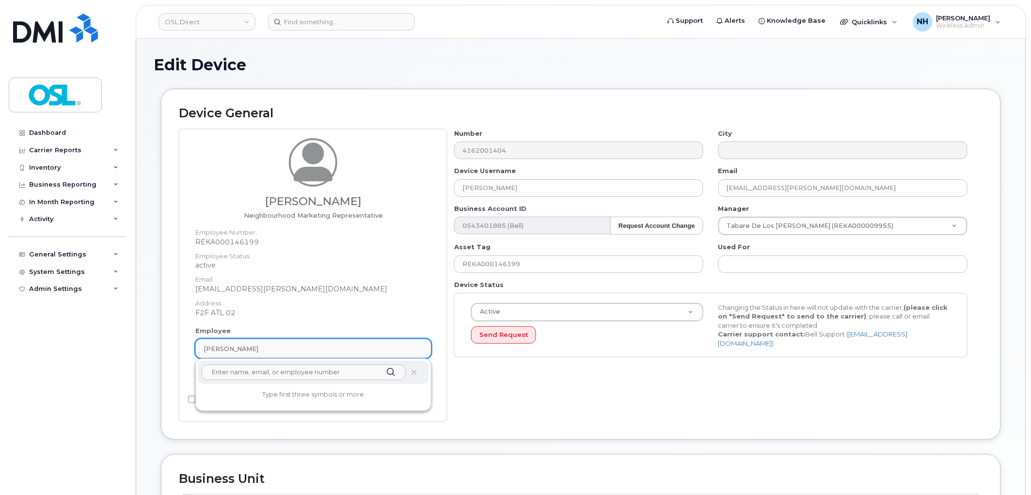
paste input "terminated"
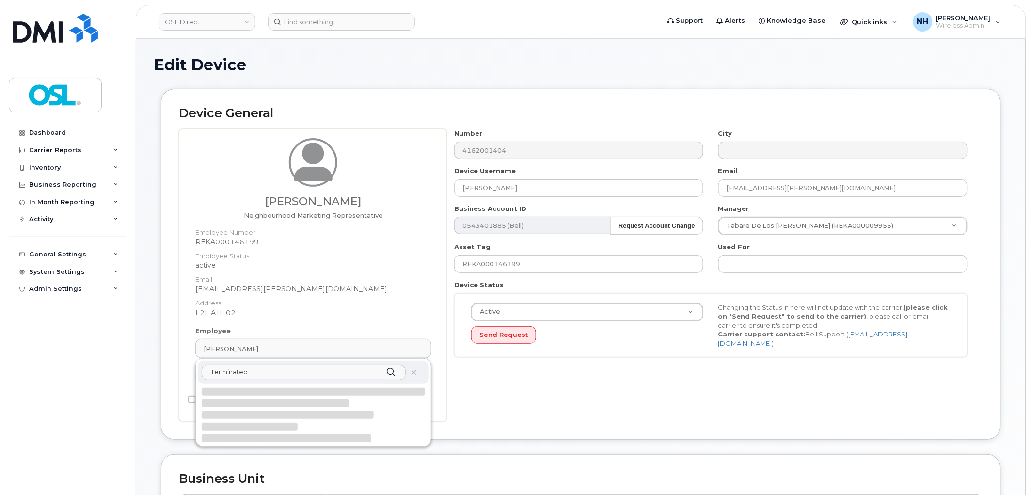
type input "terminated"
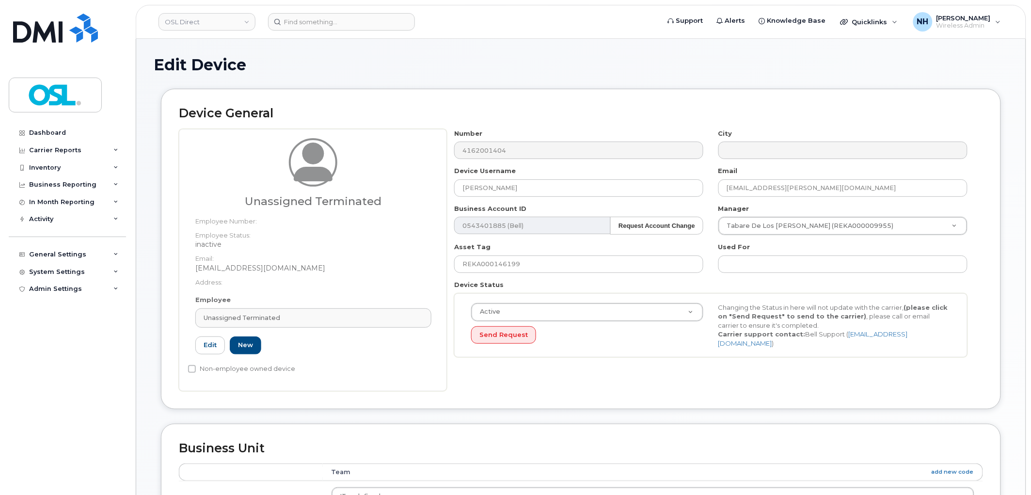
type input "UT"
type input "Unassigned Terminated"
type input "[EMAIL_ADDRESS][DOMAIN_NAME]"
type input "4117510"
click at [516, 268] on input "REKA000146199" at bounding box center [578, 263] width 249 height 17
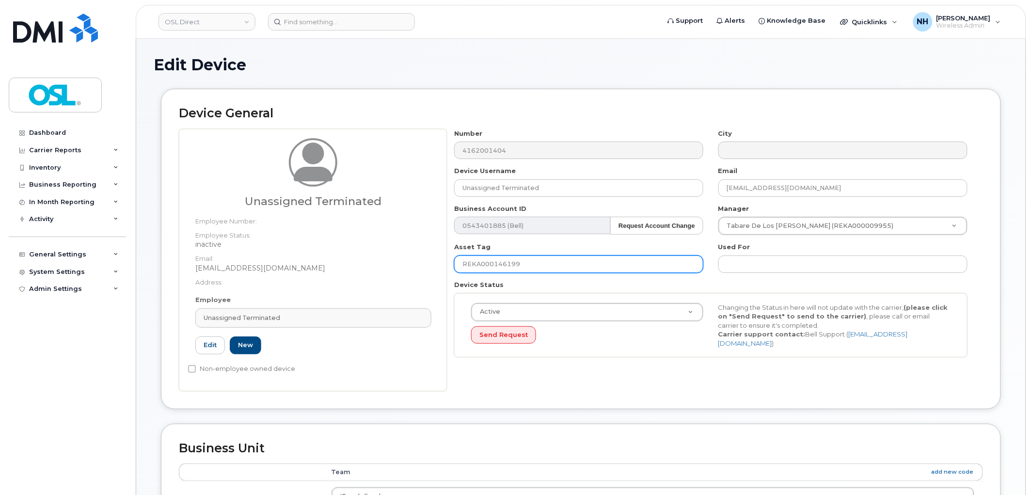
paste input "terminated"
type input "terminated"
click at [622, 393] on div "Device General Unassigned Terminated Employee Number: Employee Status: inactive…" at bounding box center [581, 249] width 840 height 320
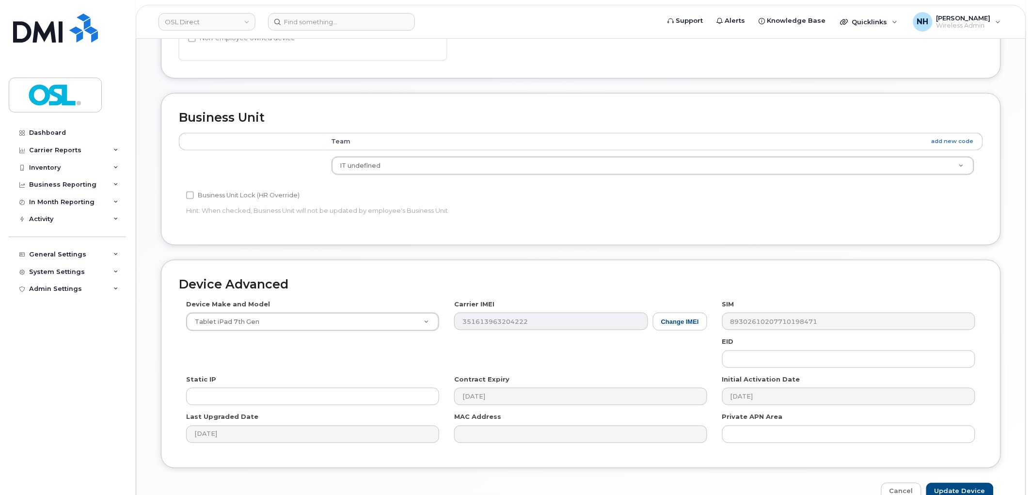
scroll to position [385, 0]
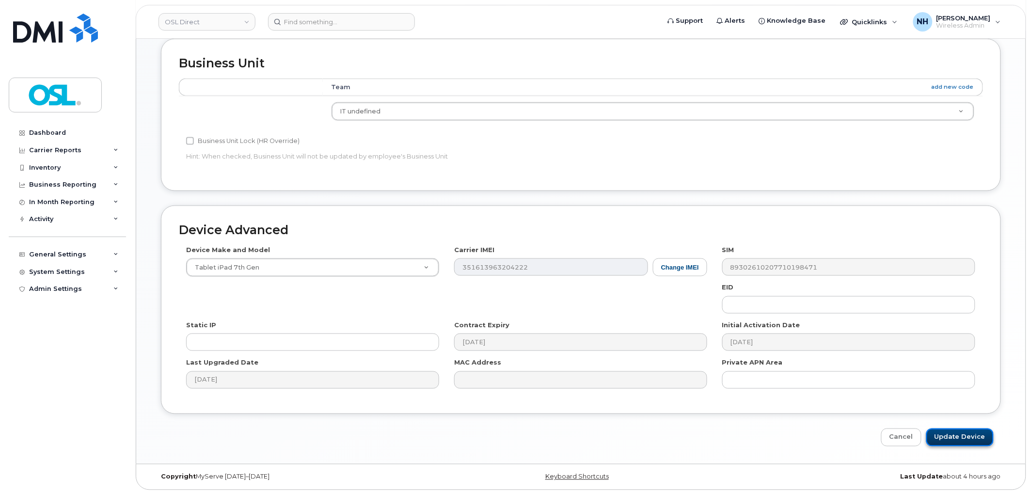
click at [960, 446] on input "Update Device" at bounding box center [959, 437] width 67 height 18
type input "Saving..."
click at [962, 434] on div "Cancel Saving..." at bounding box center [581, 437] width 840 height 18
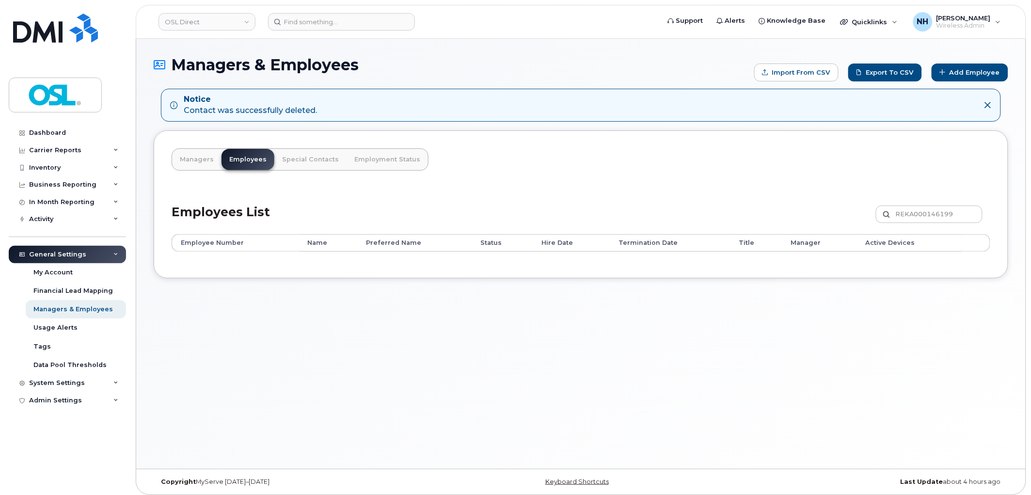
click at [580, 192] on div "Employees List REKA000146199 Customize Filter Refresh Export" at bounding box center [581, 211] width 819 height 46
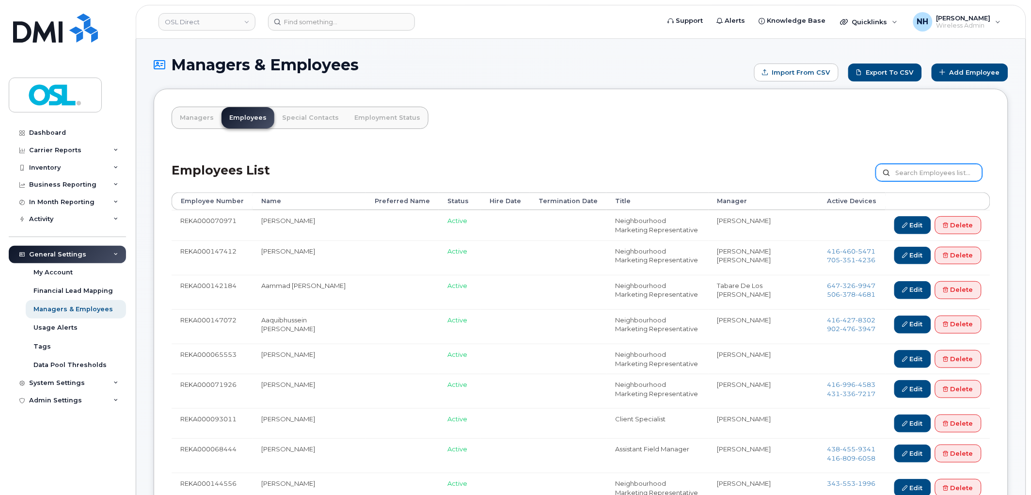
click at [918, 173] on input "text" at bounding box center [929, 172] width 107 height 17
paste input "[PERSON_NAME] [PERSON_NAME]"
type input "[PERSON_NAME] [PERSON_NAME]"
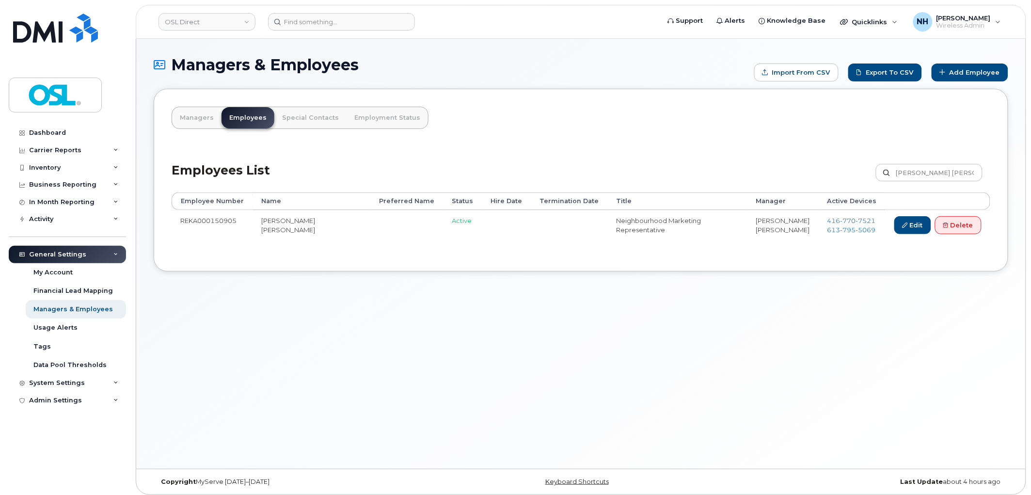
click at [221, 224] on td "REKA000150905" at bounding box center [212, 227] width 81 height 34
copy td "REKA000150905"
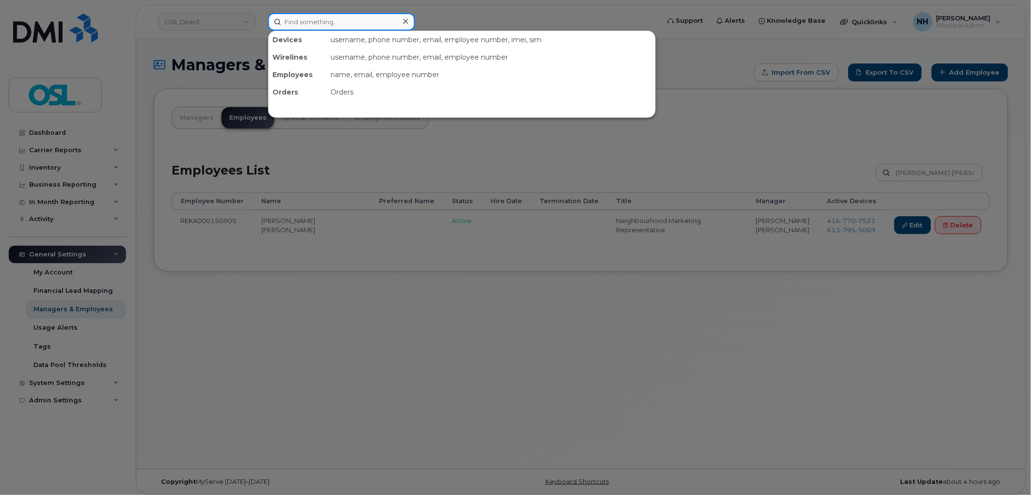
click at [312, 27] on input at bounding box center [341, 21] width 147 height 17
paste input "REKA000150905"
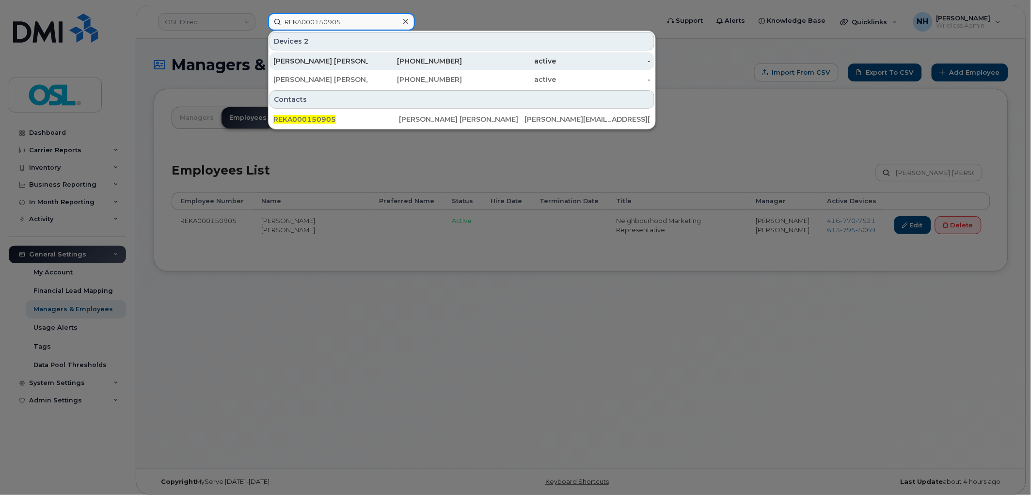
type input "REKA000150905"
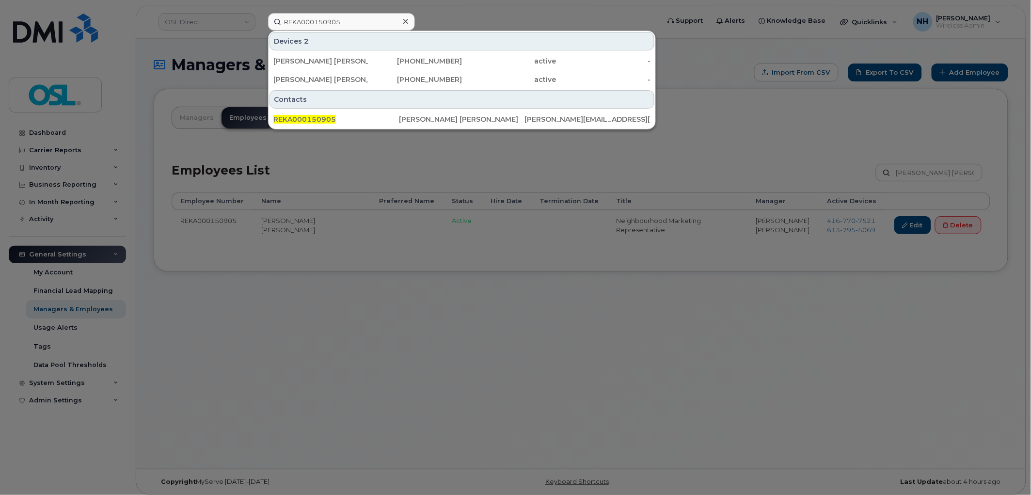
click at [496, 338] on div at bounding box center [515, 247] width 1031 height 495
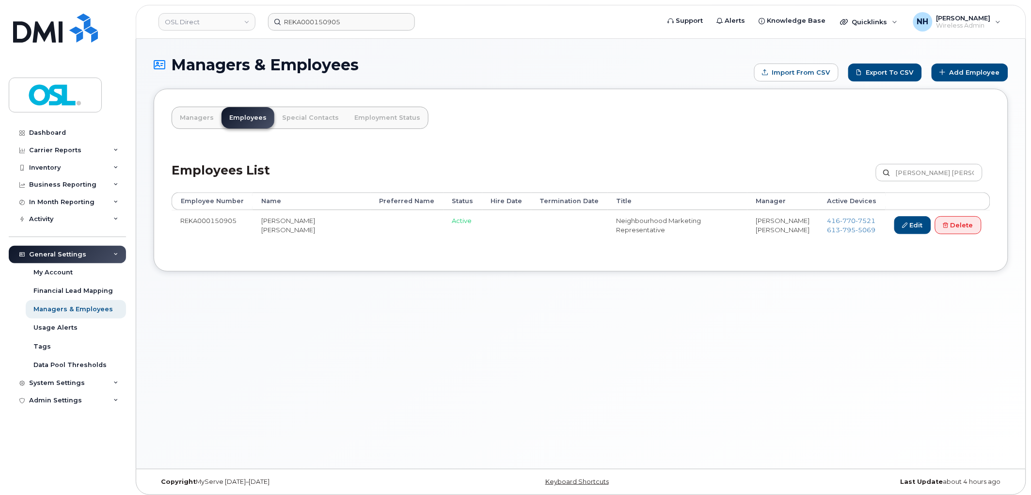
scroll to position [5, 0]
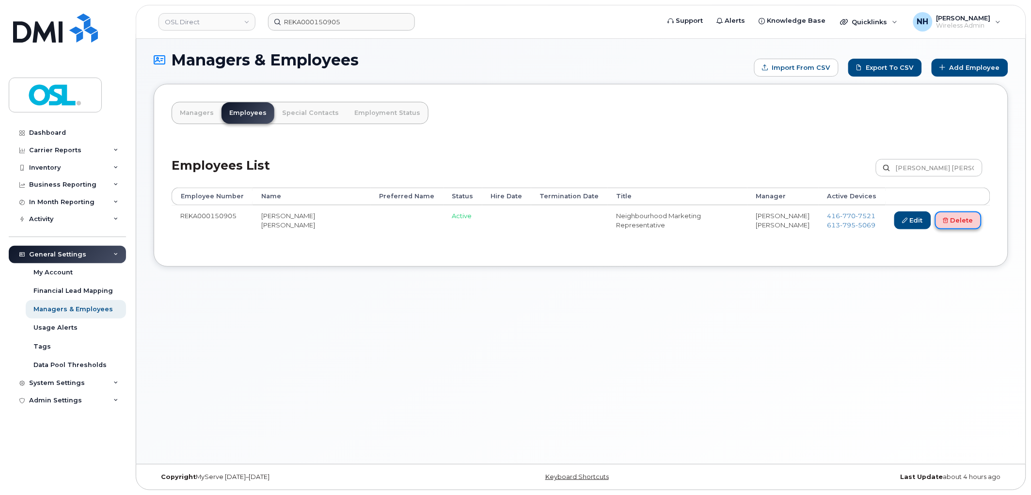
click at [945, 223] on icon at bounding box center [945, 220] width 5 height 5
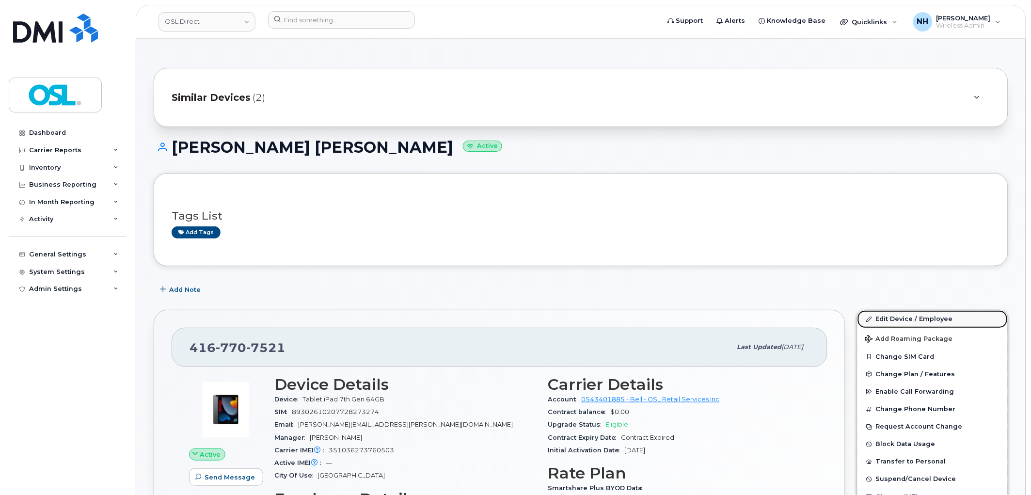
click at [899, 317] on link "Edit Device / Employee" at bounding box center [932, 318] width 150 height 17
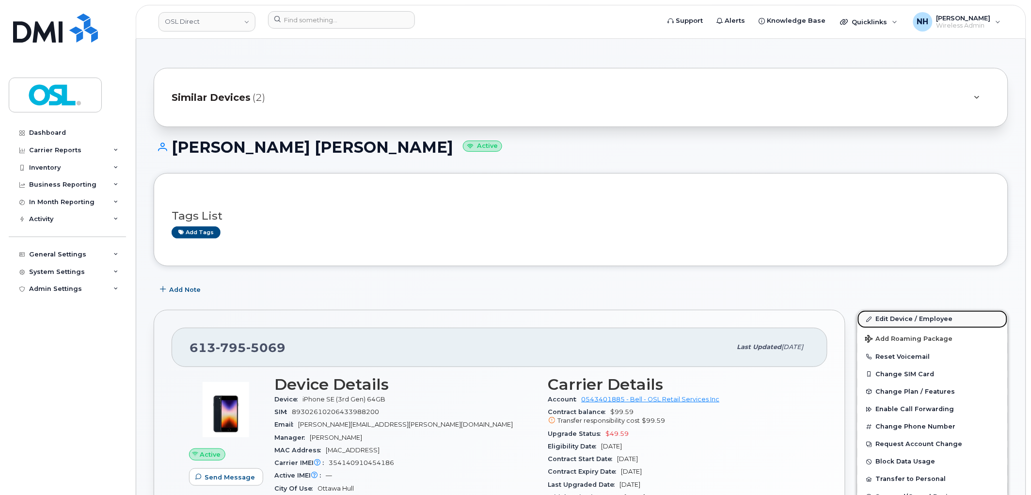
click at [904, 322] on link "Edit Device / Employee" at bounding box center [932, 318] width 150 height 17
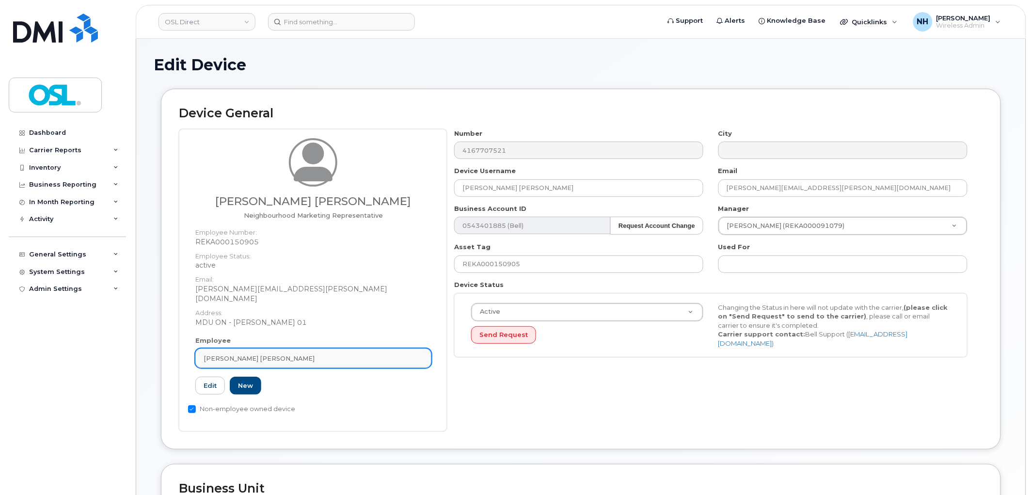
click at [269, 354] on span "[PERSON_NAME] [PERSON_NAME]" at bounding box center [259, 358] width 111 height 9
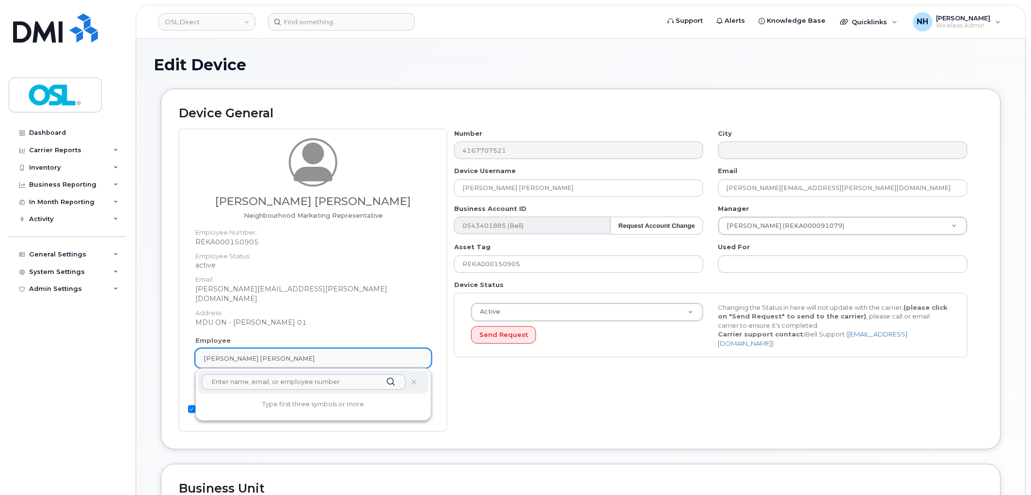
type input "e"
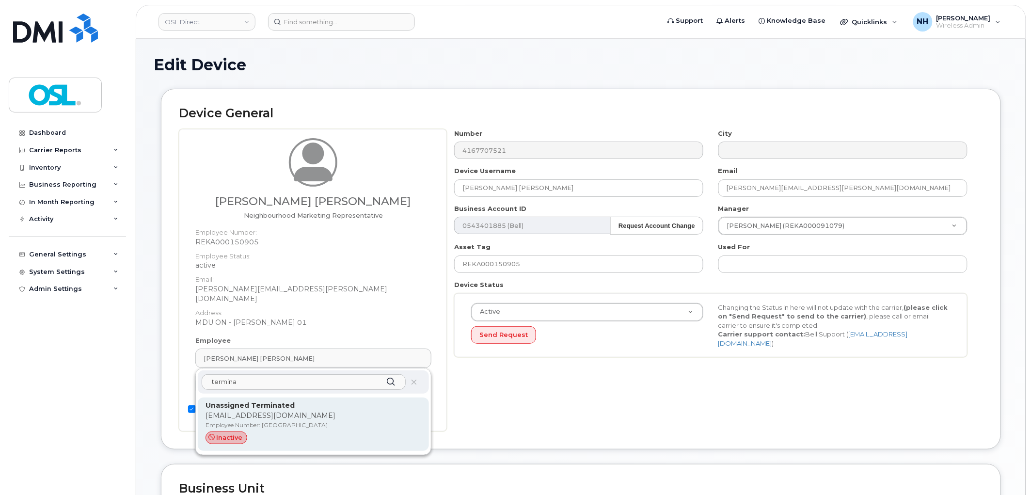
type input "termina"
click at [258, 410] on p "[EMAIL_ADDRESS][DOMAIN_NAME]" at bounding box center [313, 415] width 216 height 10
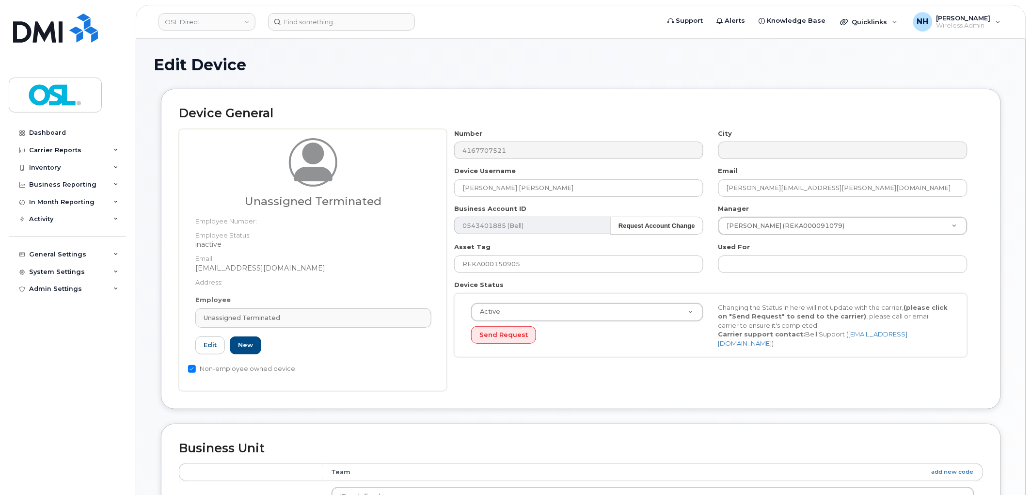
type input "UT"
type input "Unassigned Terminated"
type input "[EMAIL_ADDRESS][DOMAIN_NAME]"
type input "4117510"
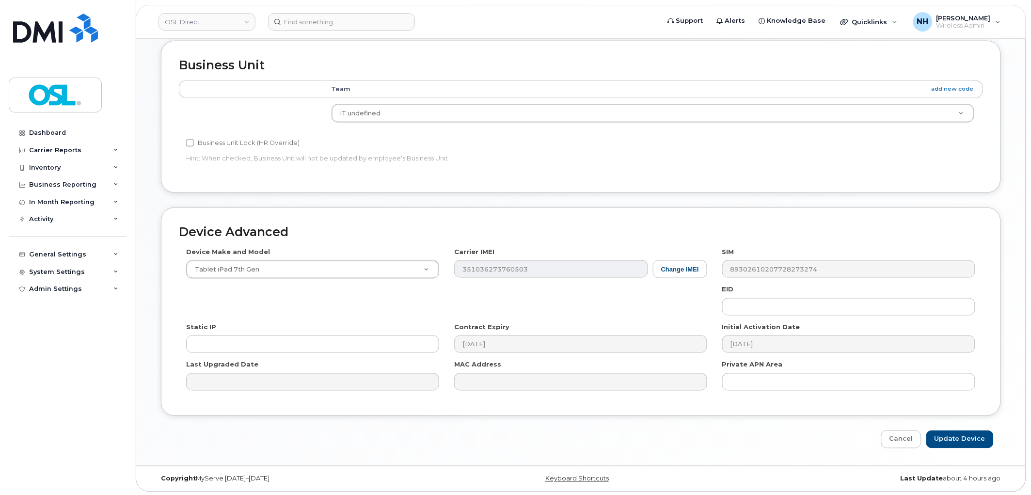
scroll to position [385, 0]
click at [970, 443] on input "Update Device" at bounding box center [959, 437] width 67 height 18
type input "Saving..."
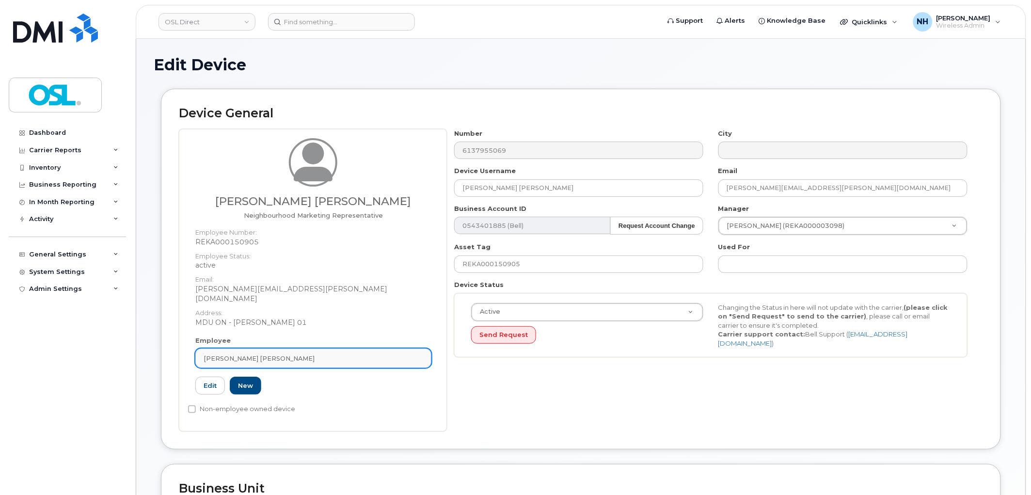
click at [320, 357] on link "Selina Anupam Macwan" at bounding box center [313, 357] width 236 height 19
paste input "termina"
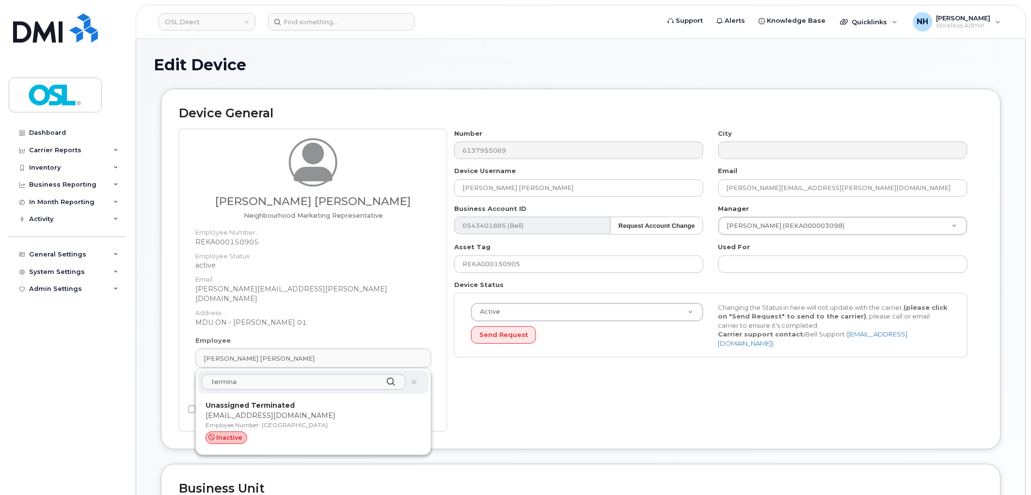
type input "termina"
click at [282, 411] on div "Unassigned Terminated support_2@osldirect.com Employee Number: UT inactive" at bounding box center [313, 423] width 216 height 47
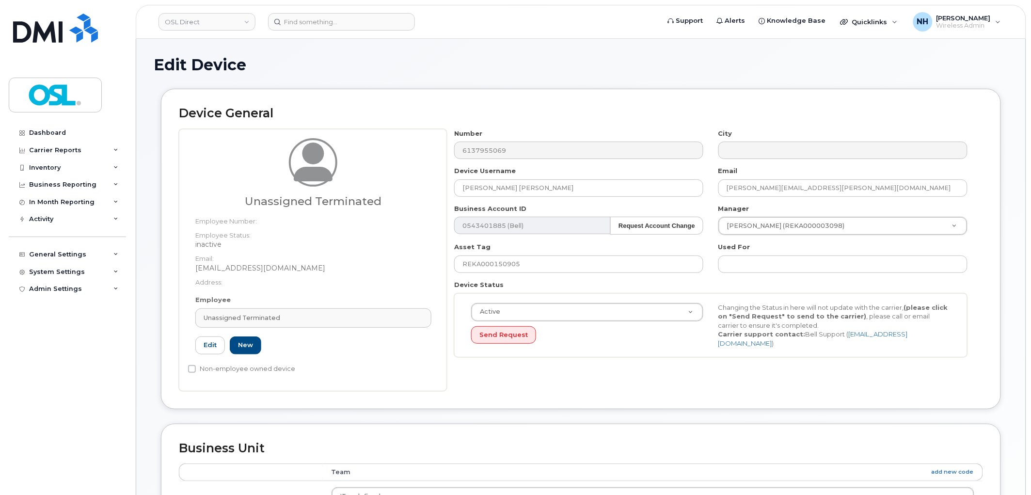
type input "UT"
type input "Unassigned Terminated"
type input "[EMAIL_ADDRESS][DOMAIN_NAME]"
type input "4117510"
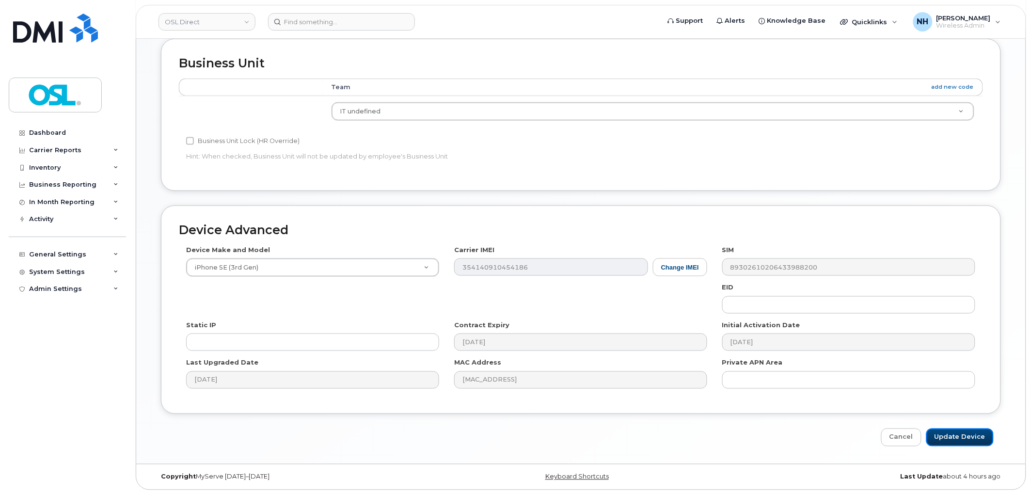
drag, startPoint x: 952, startPoint y: 434, endPoint x: 941, endPoint y: 426, distance: 13.3
click at [951, 438] on input "Update Device" at bounding box center [959, 437] width 67 height 18
type input "Saving..."
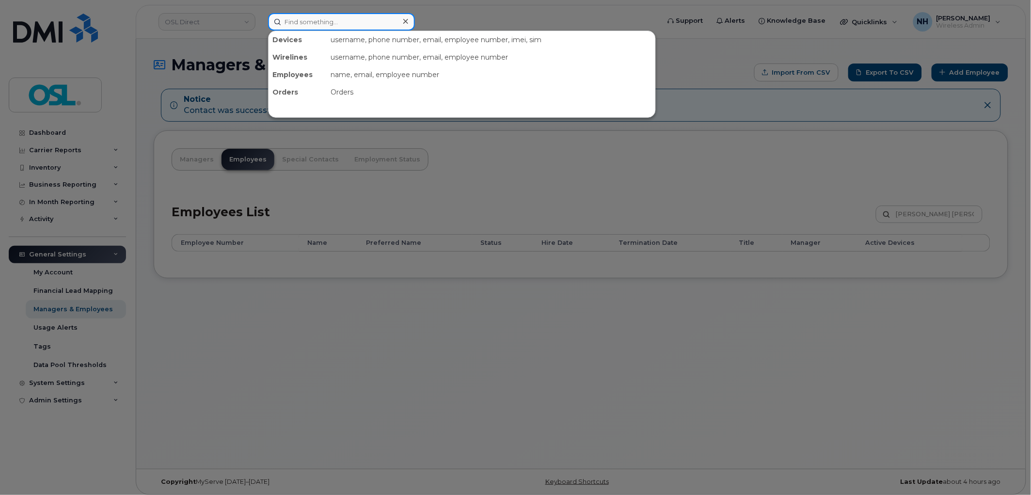
click at [337, 22] on input at bounding box center [341, 21] width 147 height 17
paste input "REKA000150905"
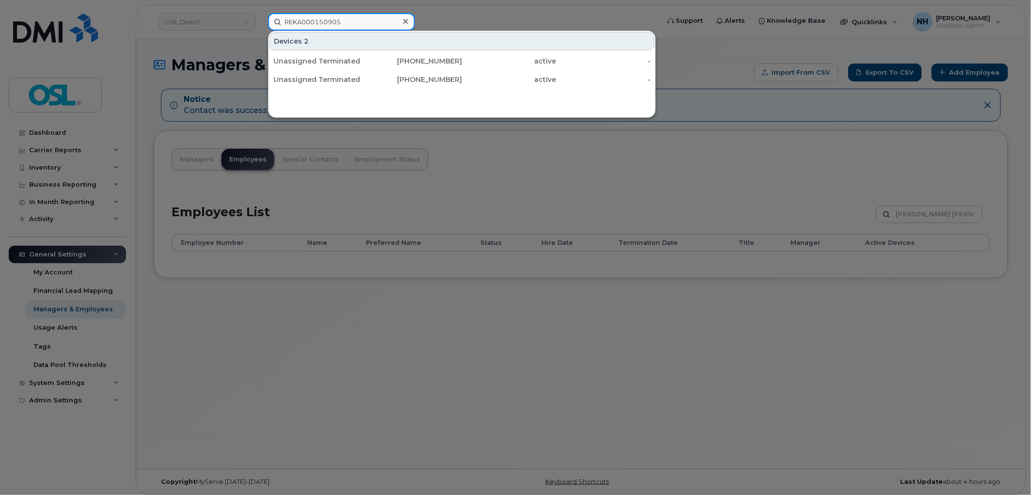
type input "REKA000150905"
click at [417, 318] on div at bounding box center [515, 247] width 1031 height 495
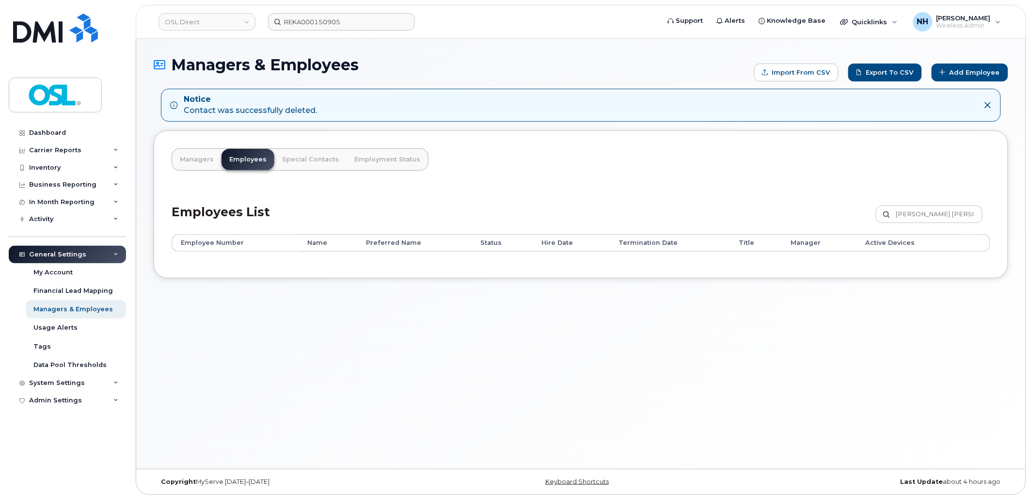
click at [349, 316] on div "Managers & Employees Import from CSV Export to CSV Add Employee Notice Contact …" at bounding box center [580, 254] width 889 height 430
click at [934, 215] on input "[PERSON_NAME] [PERSON_NAME]" at bounding box center [929, 213] width 107 height 17
paste input "REKA000147384"
type input "REKA000147384"
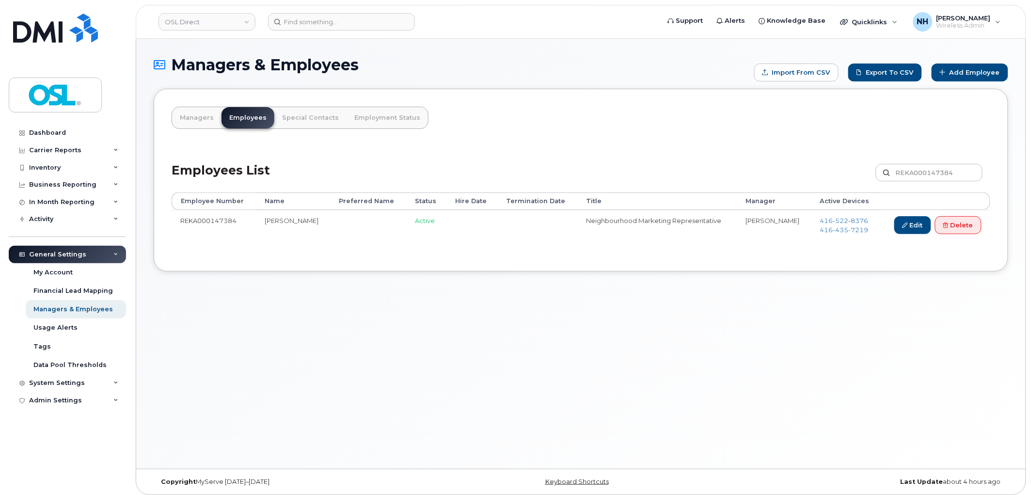
click at [419, 228] on td "Active" at bounding box center [426, 227] width 40 height 34
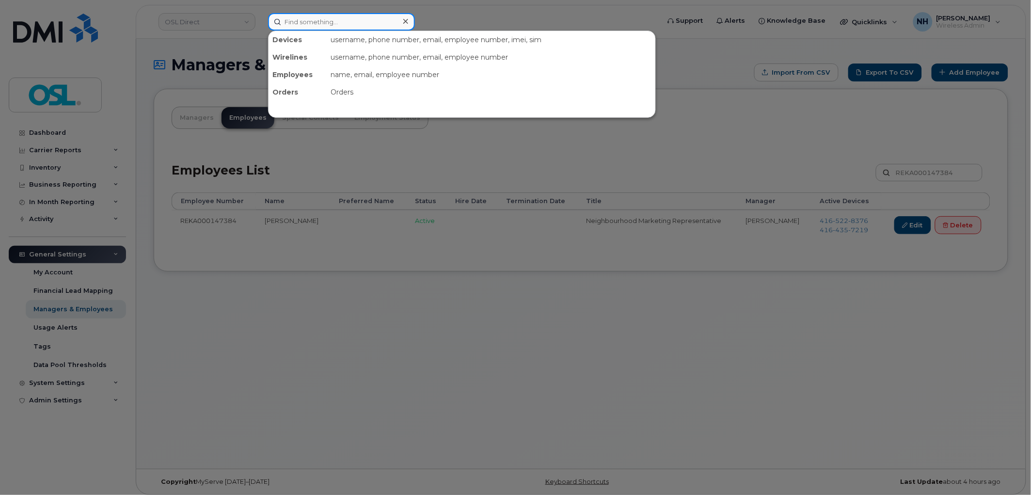
click at [325, 18] on input at bounding box center [341, 21] width 147 height 17
paste input "REKA000147384"
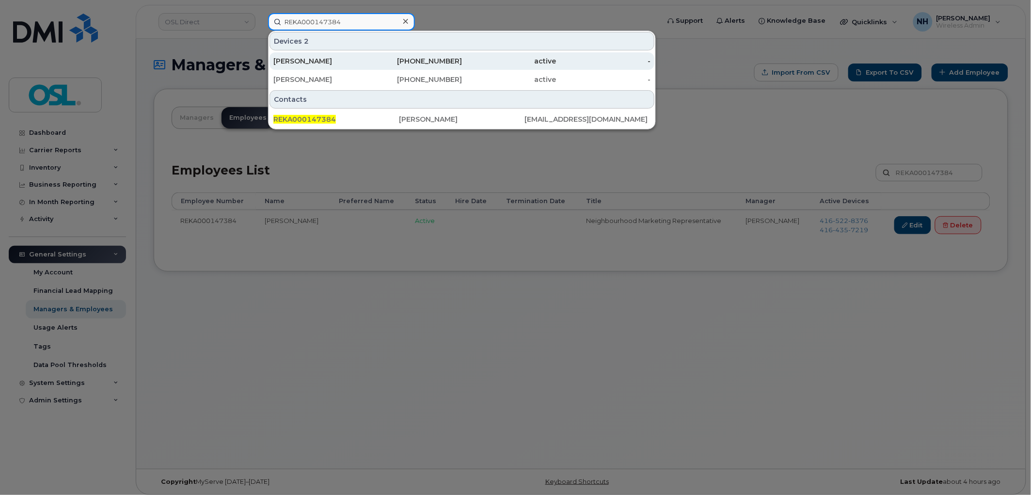
type input "REKA000147384"
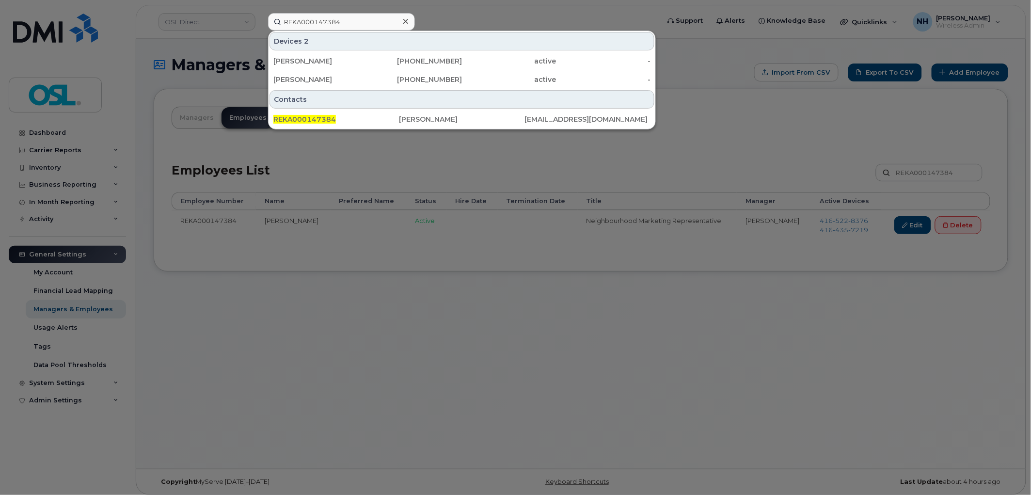
click at [463, 346] on div at bounding box center [515, 247] width 1031 height 495
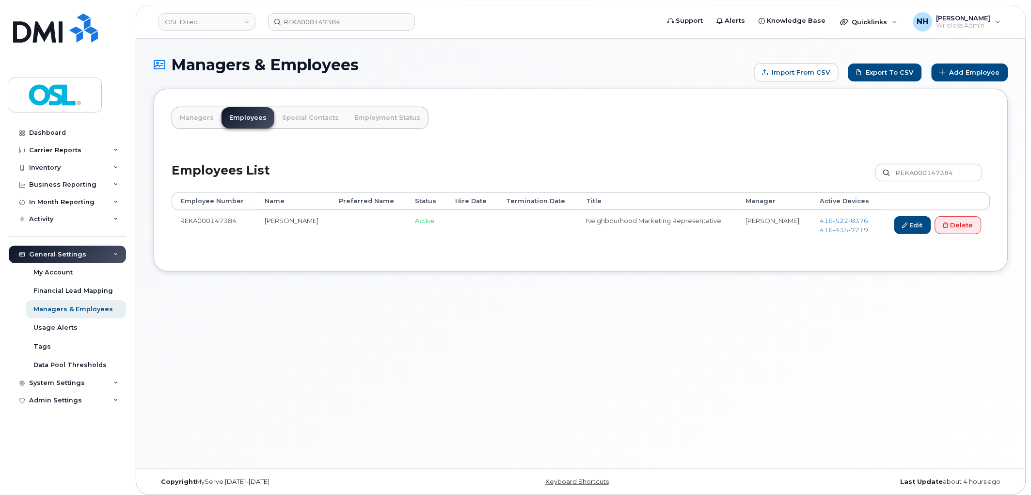
click at [404, 309] on div "Managers & Employees Import from CSV Export to CSV Add Employee Managers Employ…" at bounding box center [580, 254] width 889 height 430
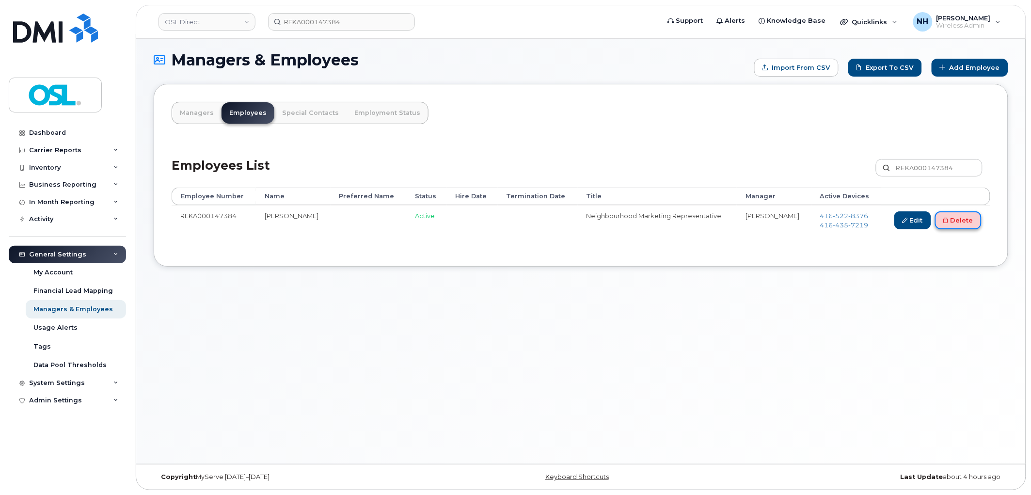
click at [942, 219] on link "Delete" at bounding box center [958, 220] width 47 height 18
drag, startPoint x: 942, startPoint y: 219, endPoint x: 728, endPoint y: 85, distance: 251.9
click at [942, 219] on link "Delete" at bounding box center [958, 220] width 47 height 18
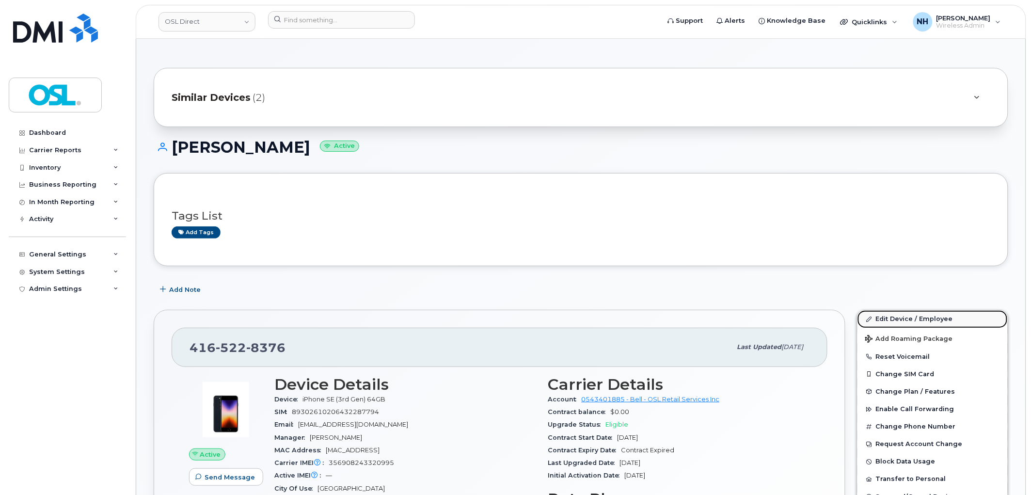
click at [905, 313] on link "Edit Device / Employee" at bounding box center [932, 318] width 150 height 17
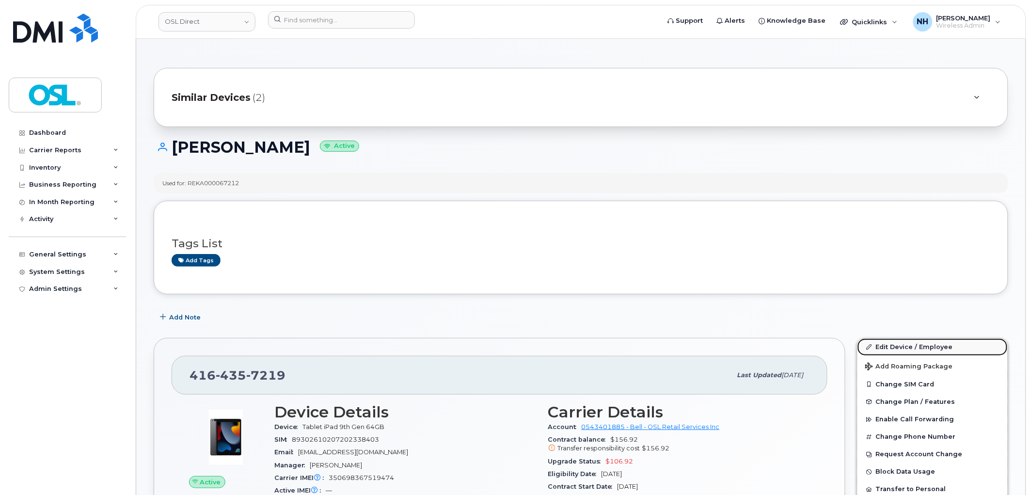
click at [904, 346] on link "Edit Device / Employee" at bounding box center [932, 346] width 150 height 17
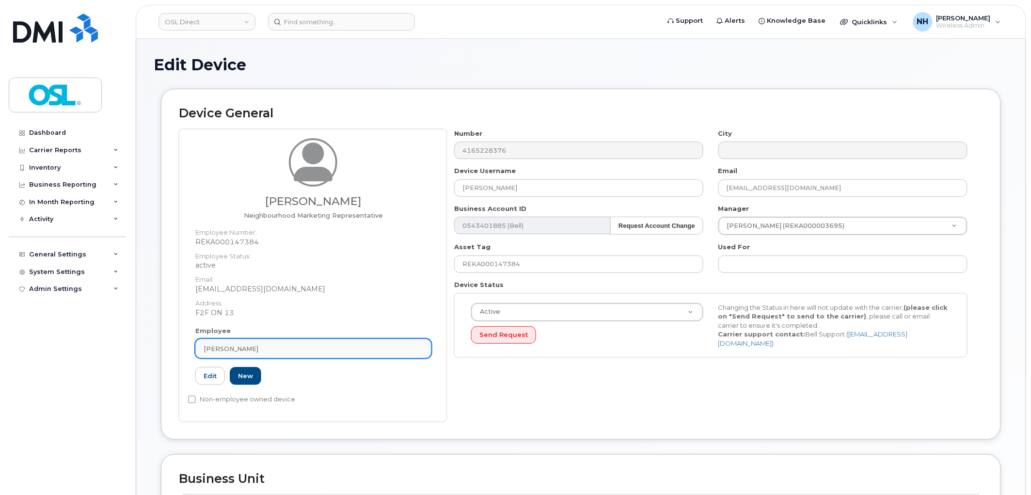
click at [280, 347] on div "[PERSON_NAME]" at bounding box center [314, 348] width 220 height 9
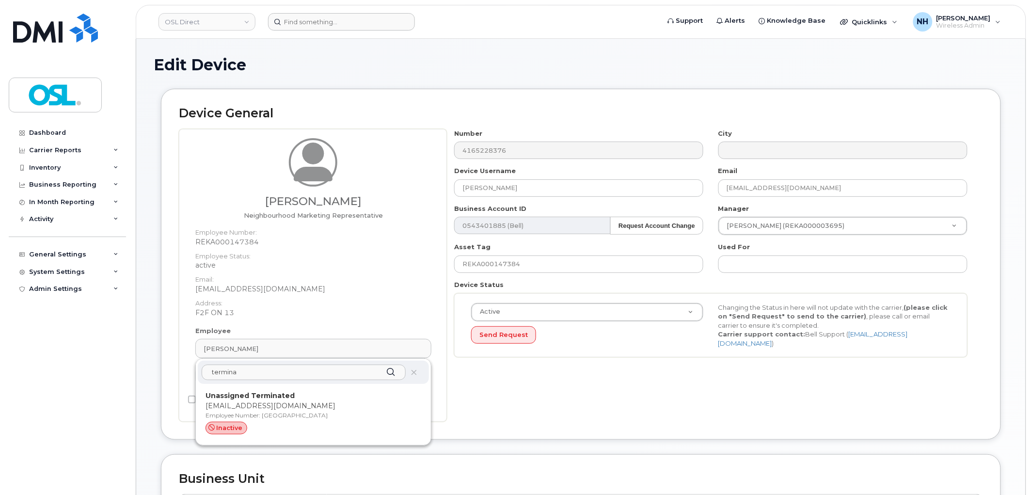
type input "termina"
click at [330, 413] on p "Employee Number: [GEOGRAPHIC_DATA]" at bounding box center [313, 415] width 216 height 9
type input "UT"
type input "Unassigned Terminated"
type input "[EMAIL_ADDRESS][DOMAIN_NAME]"
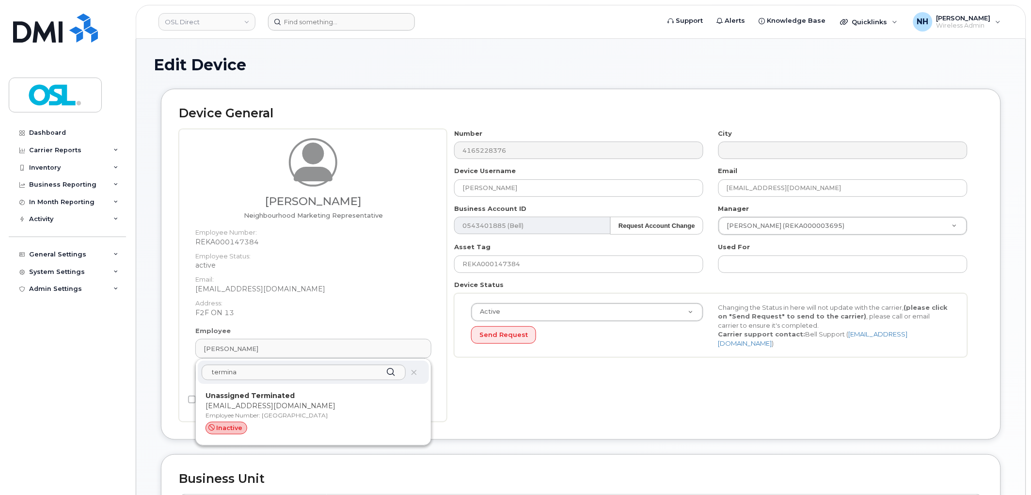
type input "4117510"
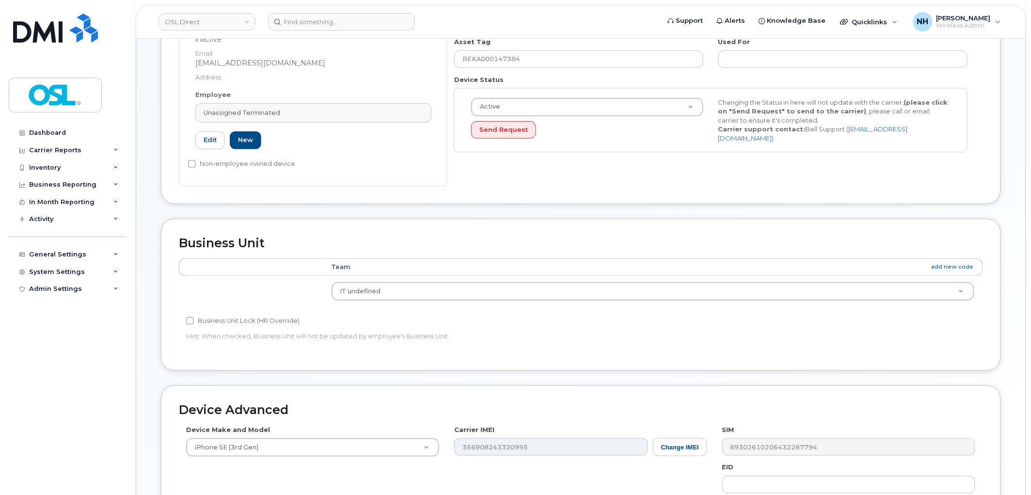
scroll to position [385, 0]
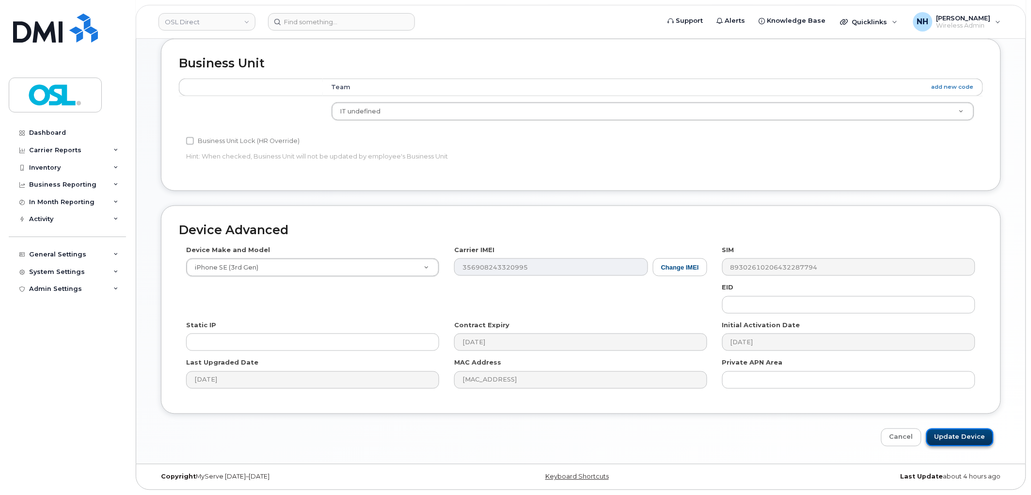
click at [974, 432] on input "Update Device" at bounding box center [959, 437] width 67 height 18
type input "Saving..."
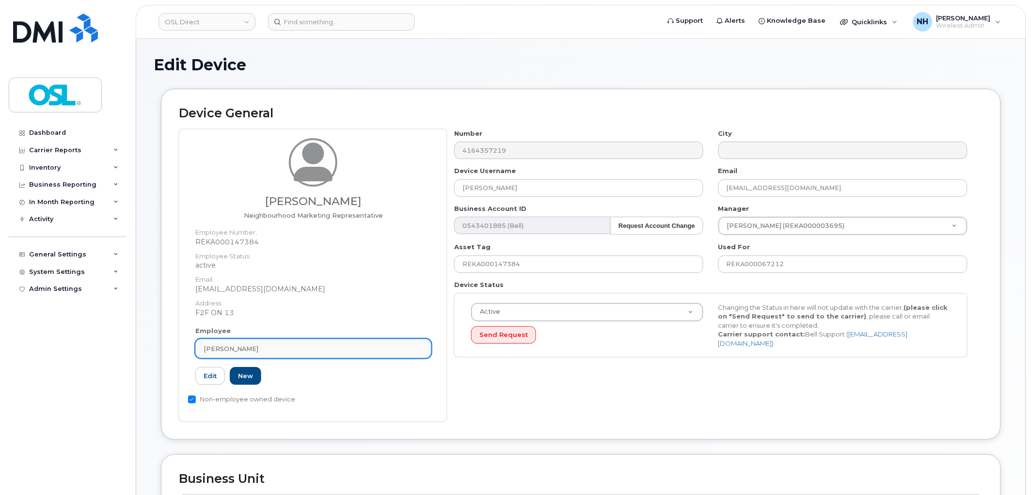
click at [245, 344] on span "[PERSON_NAME]" at bounding box center [231, 348] width 55 height 9
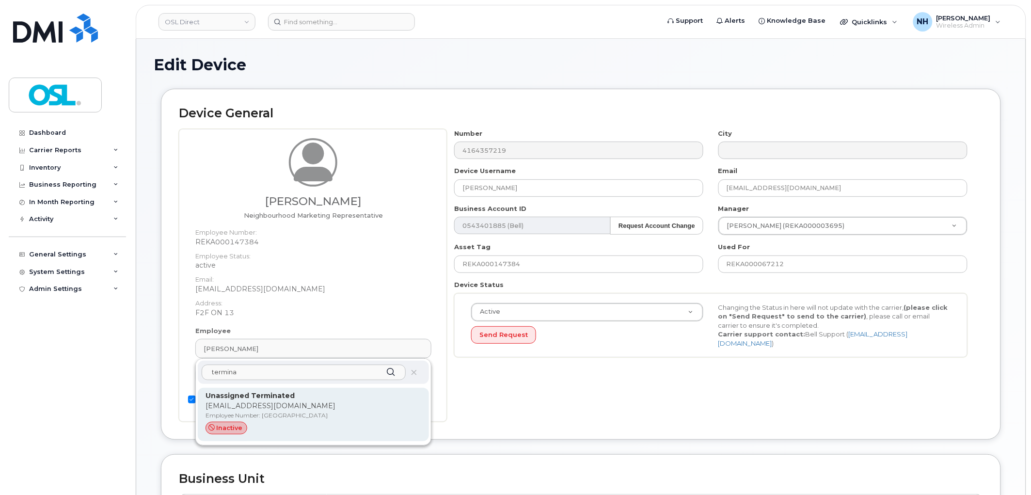
type input "termina"
click at [242, 412] on p "Employee Number: [GEOGRAPHIC_DATA]" at bounding box center [313, 415] width 216 height 9
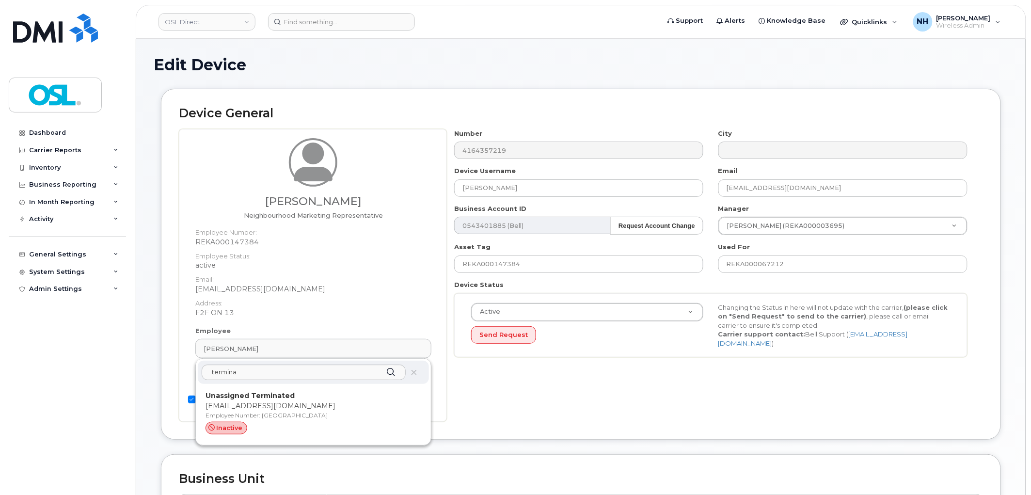
type input "UT"
type input "Unassigned Terminated"
type input "[EMAIL_ADDRESS][DOMAIN_NAME]"
type input "4117510"
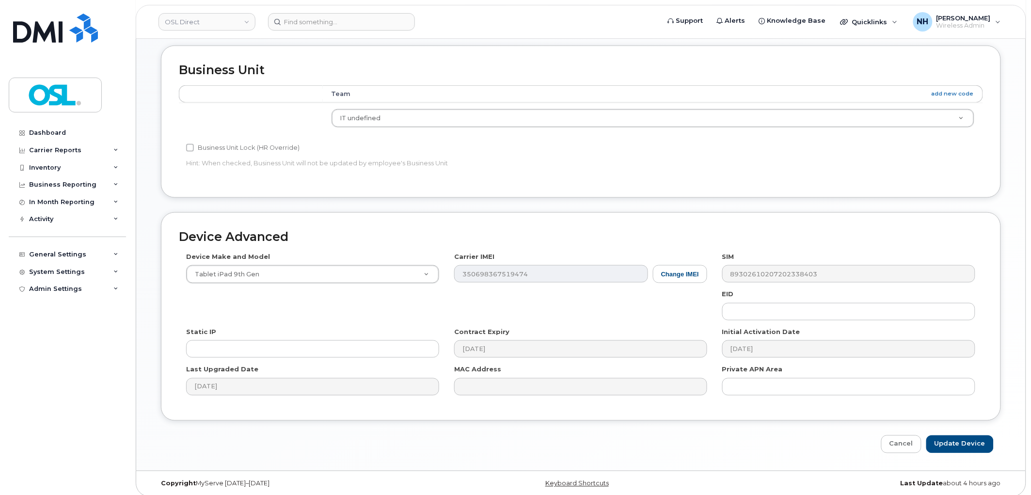
scroll to position [385, 0]
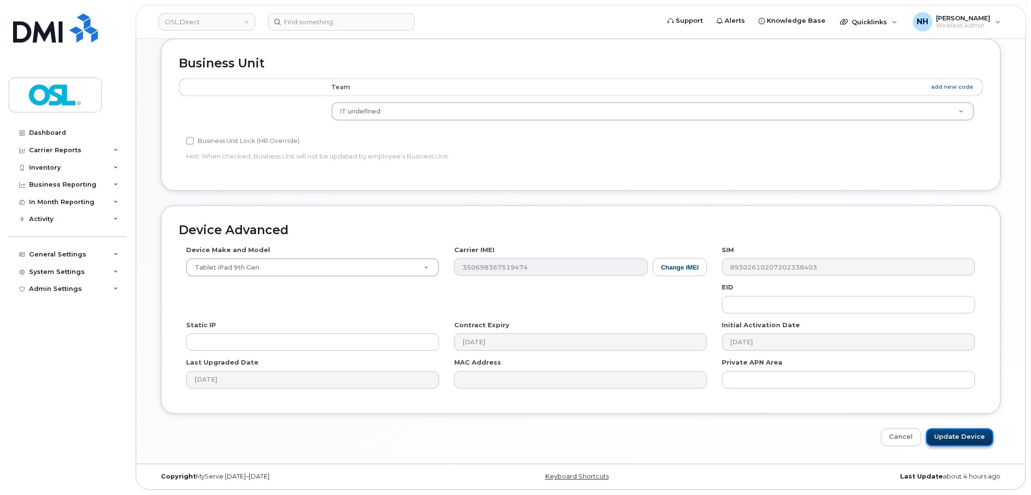
click at [946, 435] on input "Update Device" at bounding box center [959, 437] width 67 height 18
type input "Saving..."
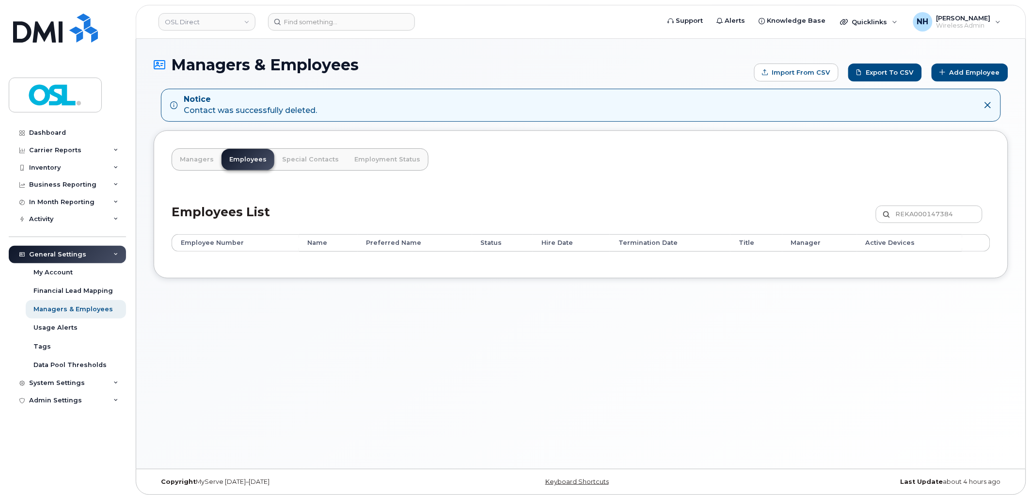
click at [238, 383] on div "Managers & Employees Import from CSV Export to CSV Add Employee Notice Contact …" at bounding box center [580, 254] width 889 height 430
click at [501, 120] on div "Notice Contact was successfully deleted." at bounding box center [581, 105] width 840 height 33
